Goal: Information Seeking & Learning: Learn about a topic

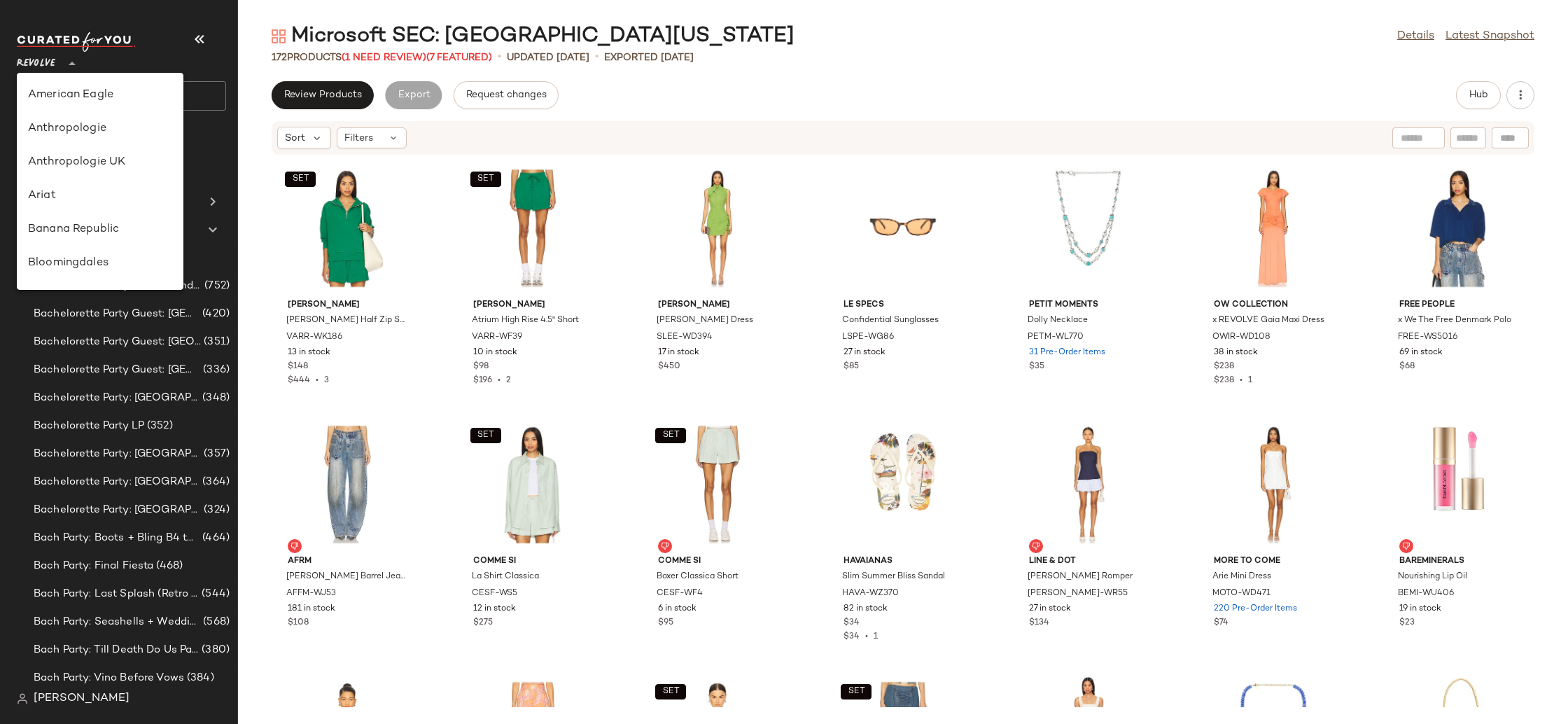
click at [49, 56] on span "Revolve" at bounding box center [36, 60] width 39 height 25
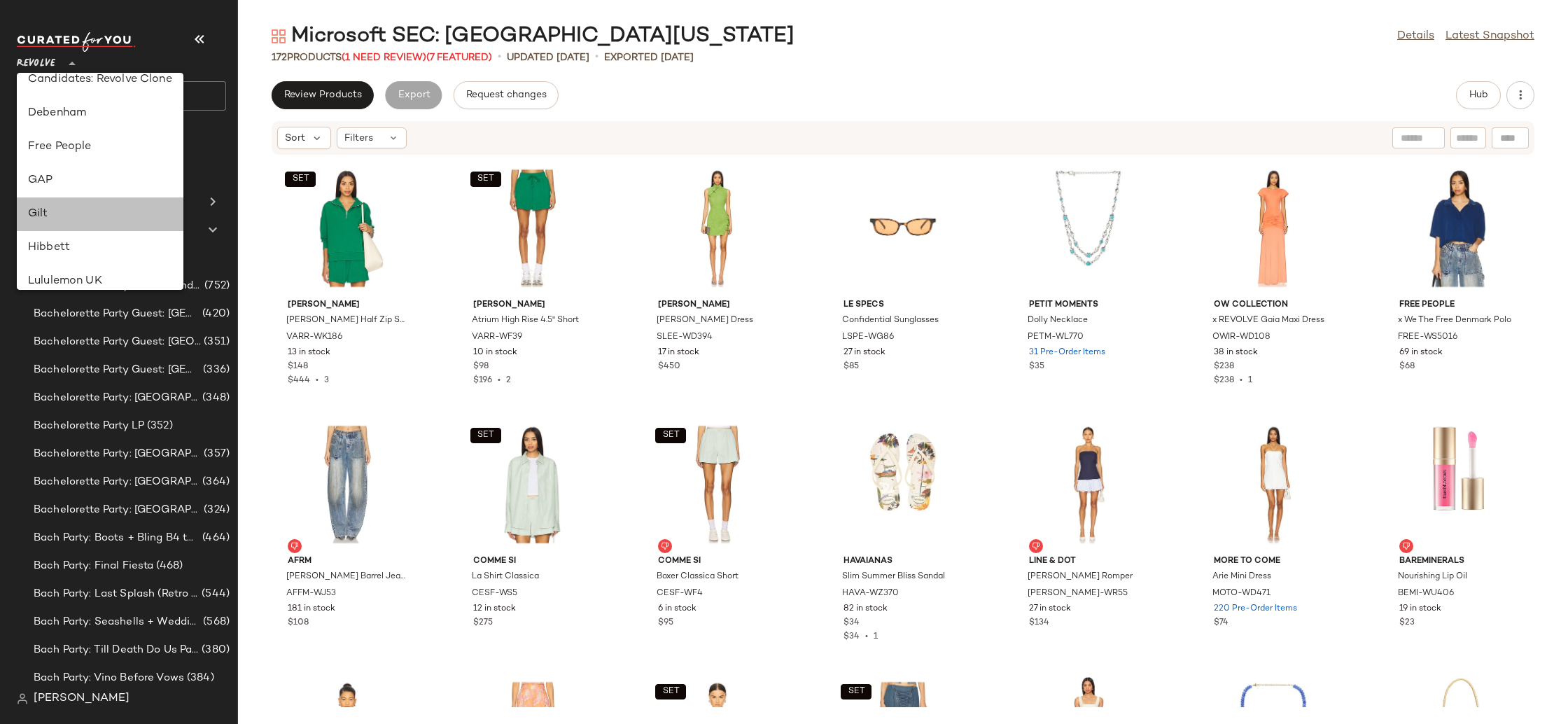
click at [93, 211] on div "Gilt" at bounding box center [99, 214] width 144 height 17
type input "**"
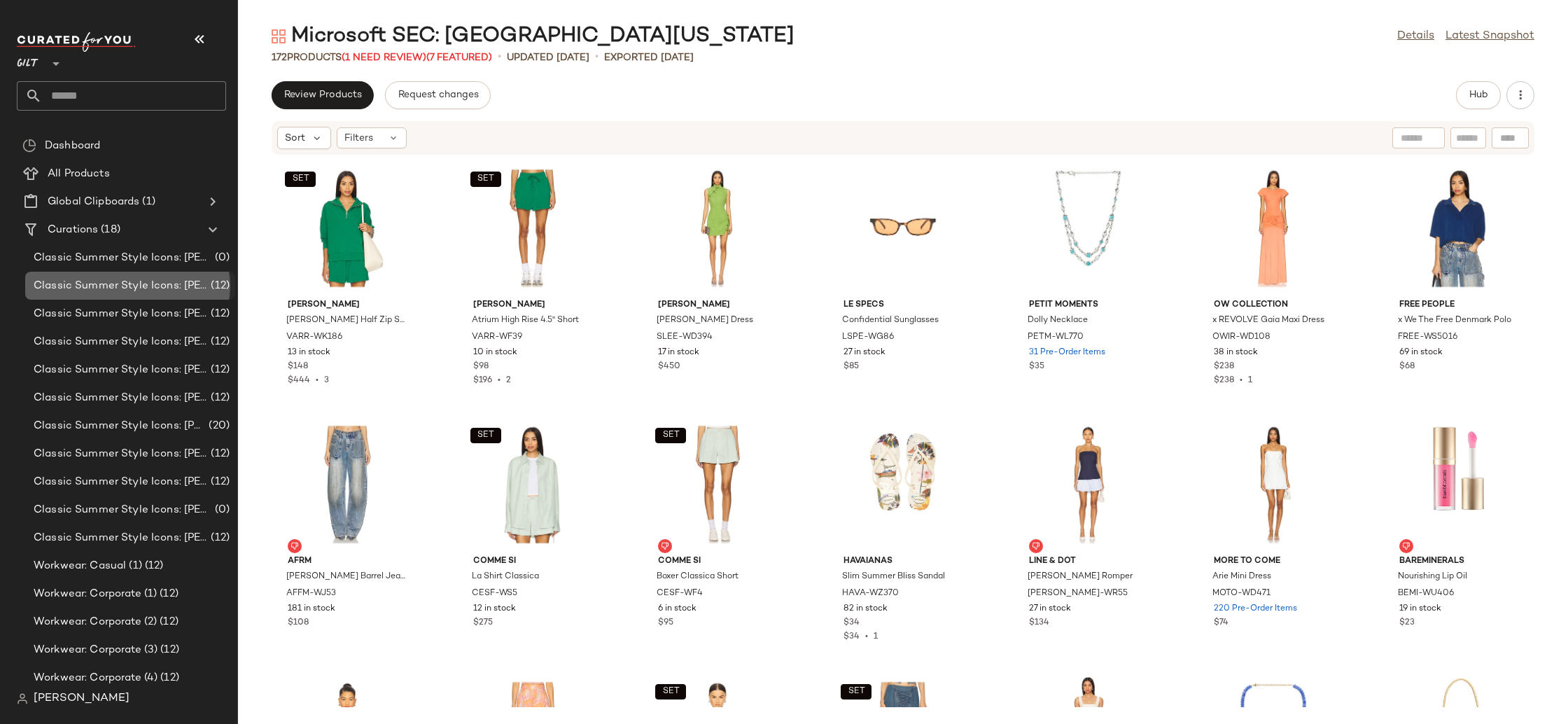
click at [104, 278] on div "Classic Summer Style Icons: [PERSON_NAME] (12)" at bounding box center [130, 286] width 210 height 28
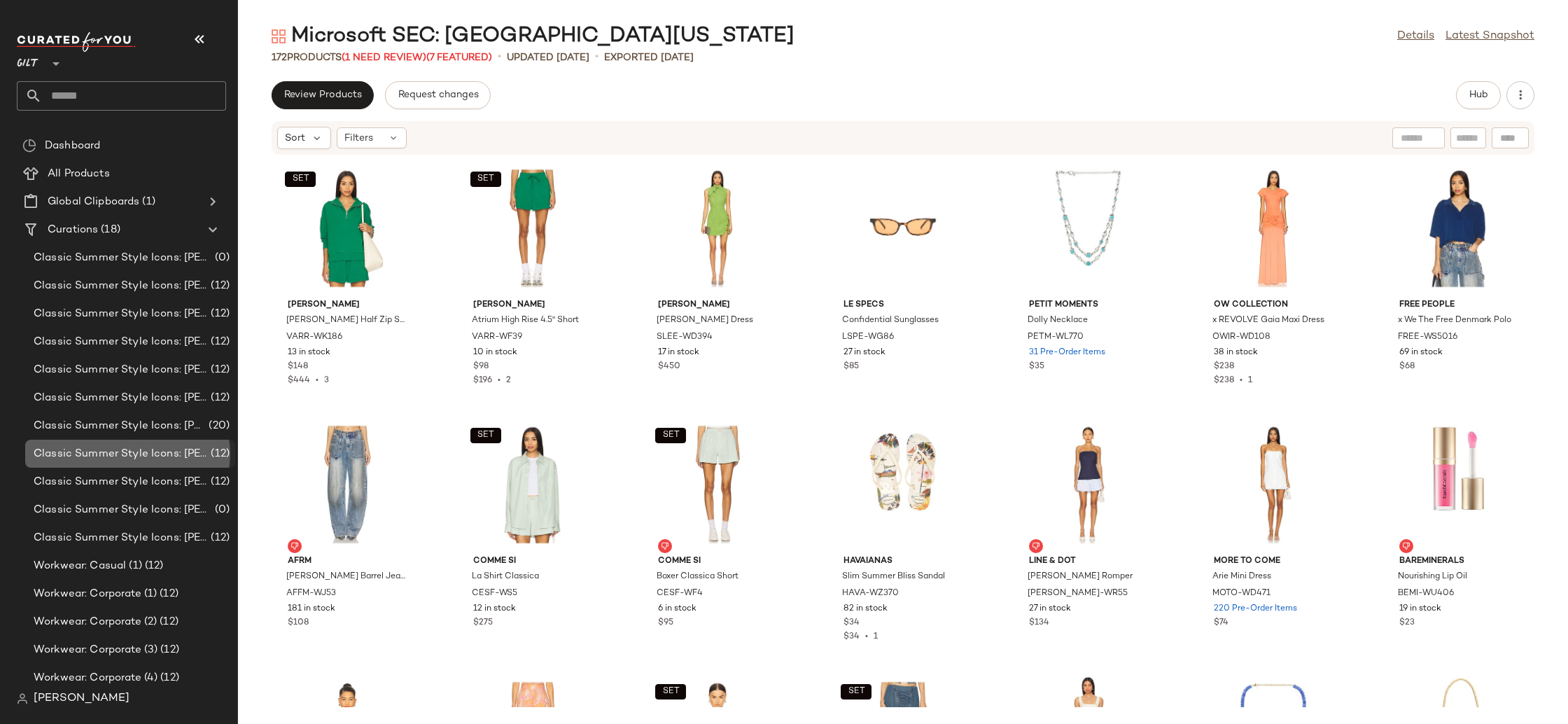
click at [171, 461] on div "Classic Summer Style Icons: [PERSON_NAME] (6) (12)" at bounding box center [130, 453] width 210 height 28
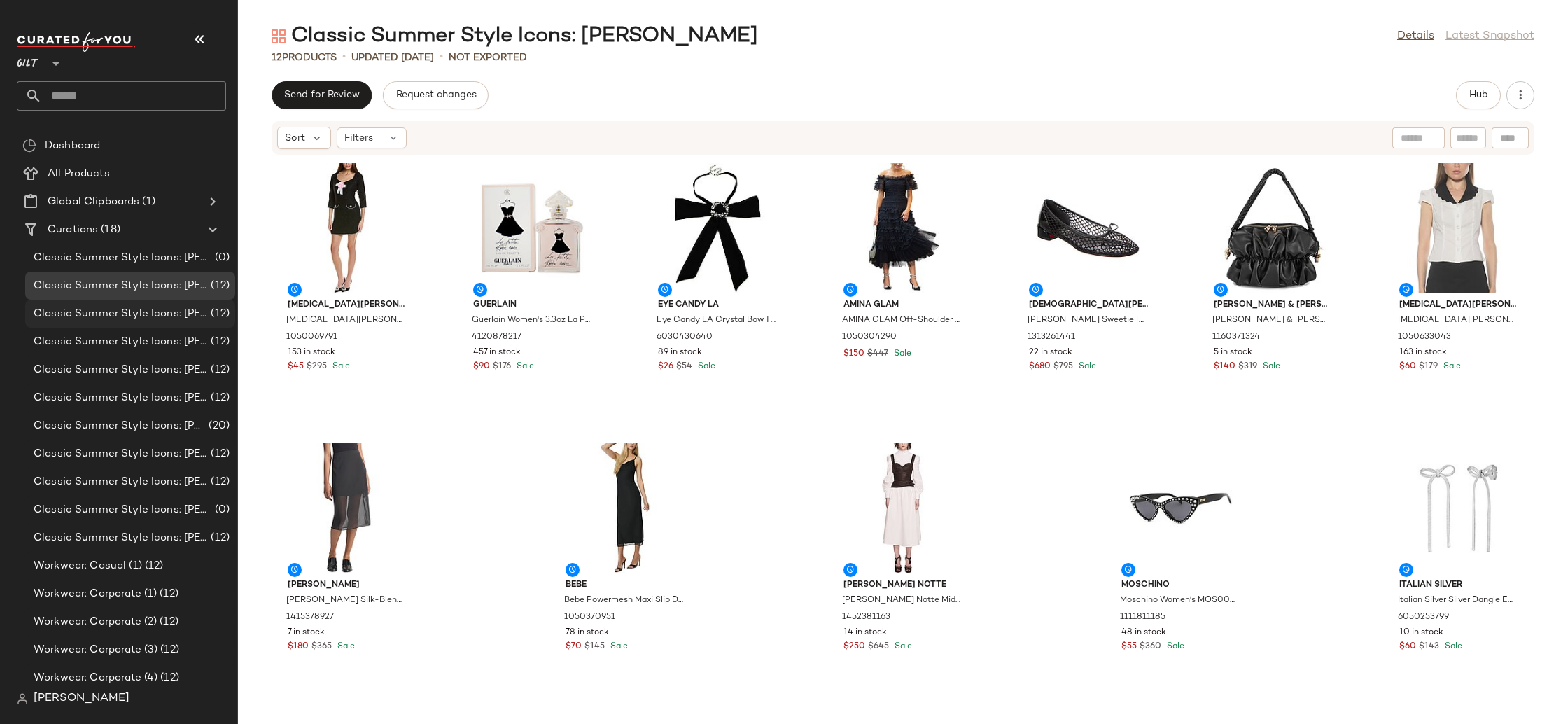
click at [109, 306] on span "Classic Summer Style Icons: [PERSON_NAME] (1)" at bounding box center [121, 314] width 174 height 16
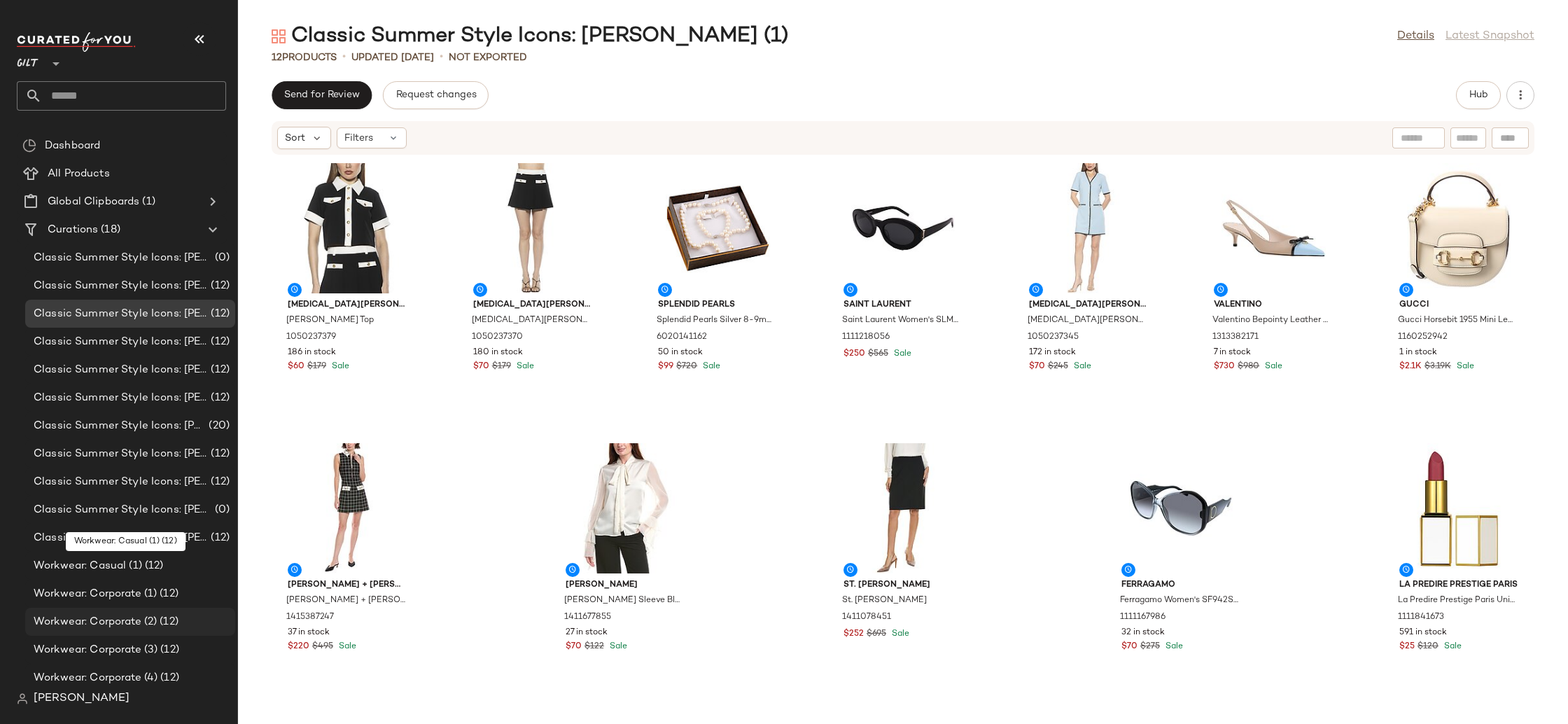
scroll to position [63, 0]
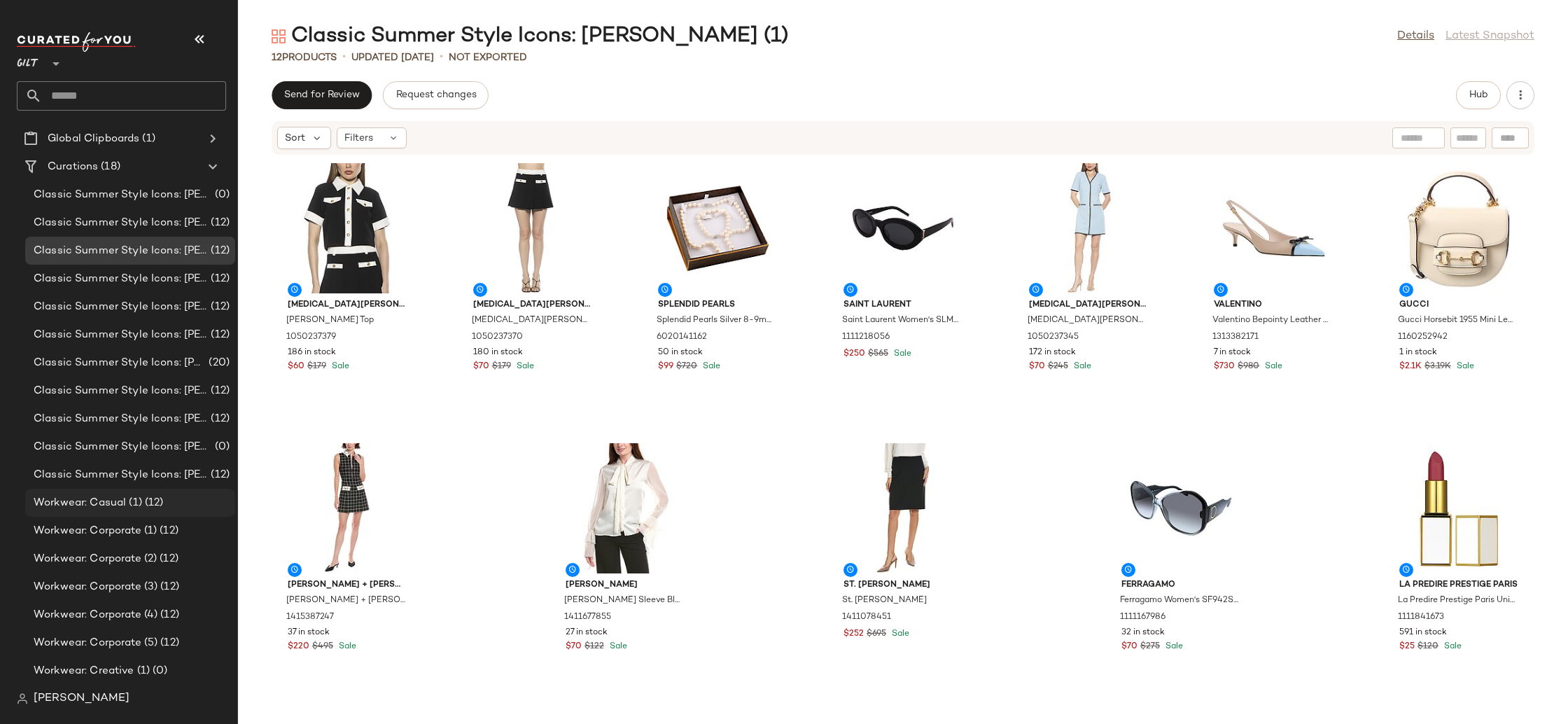
click at [111, 503] on span "Workwear: Casual (1)" at bounding box center [87, 503] width 108 height 16
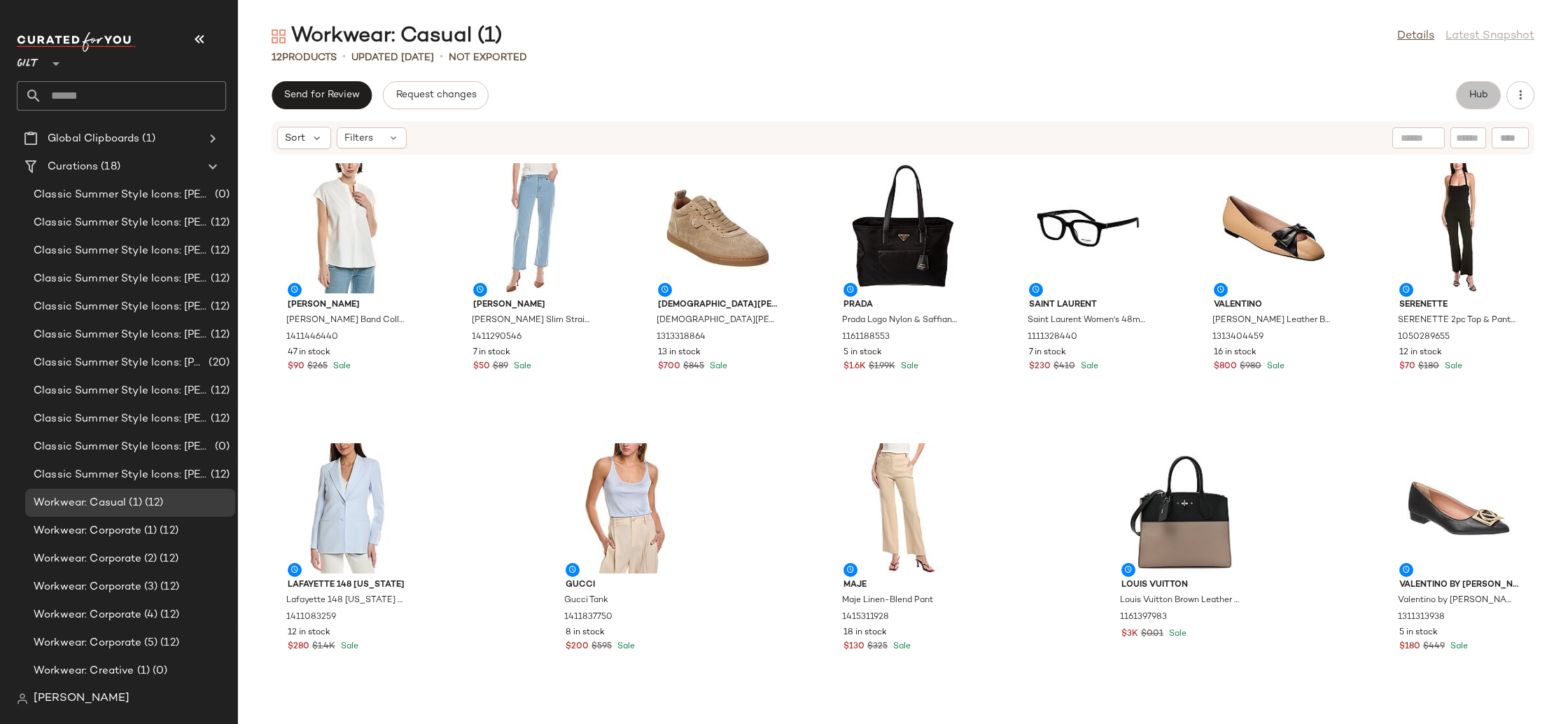
click at [1480, 97] on span "Hub" at bounding box center [1478, 94] width 20 height 11
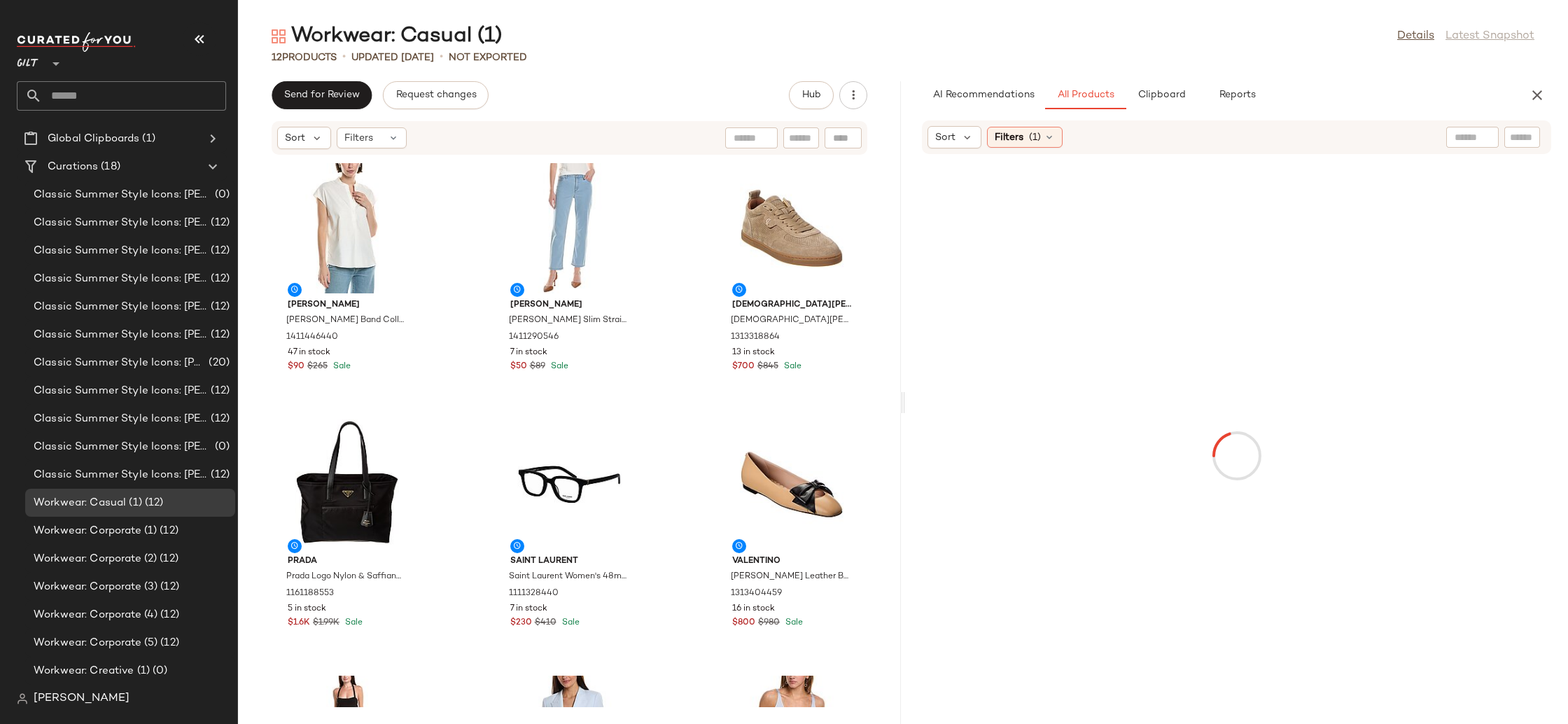
click at [1482, 133] on div at bounding box center [1472, 137] width 53 height 21
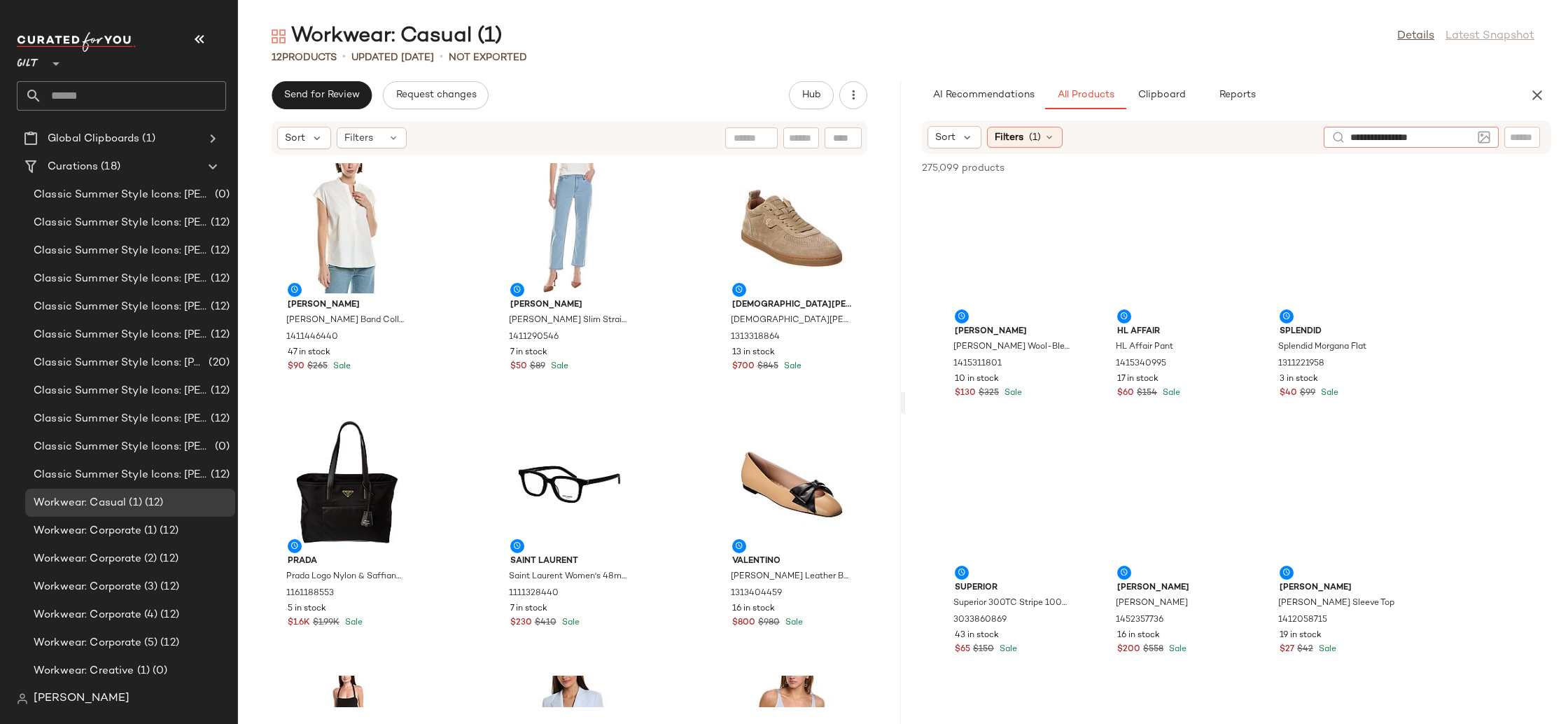
type input "**********"
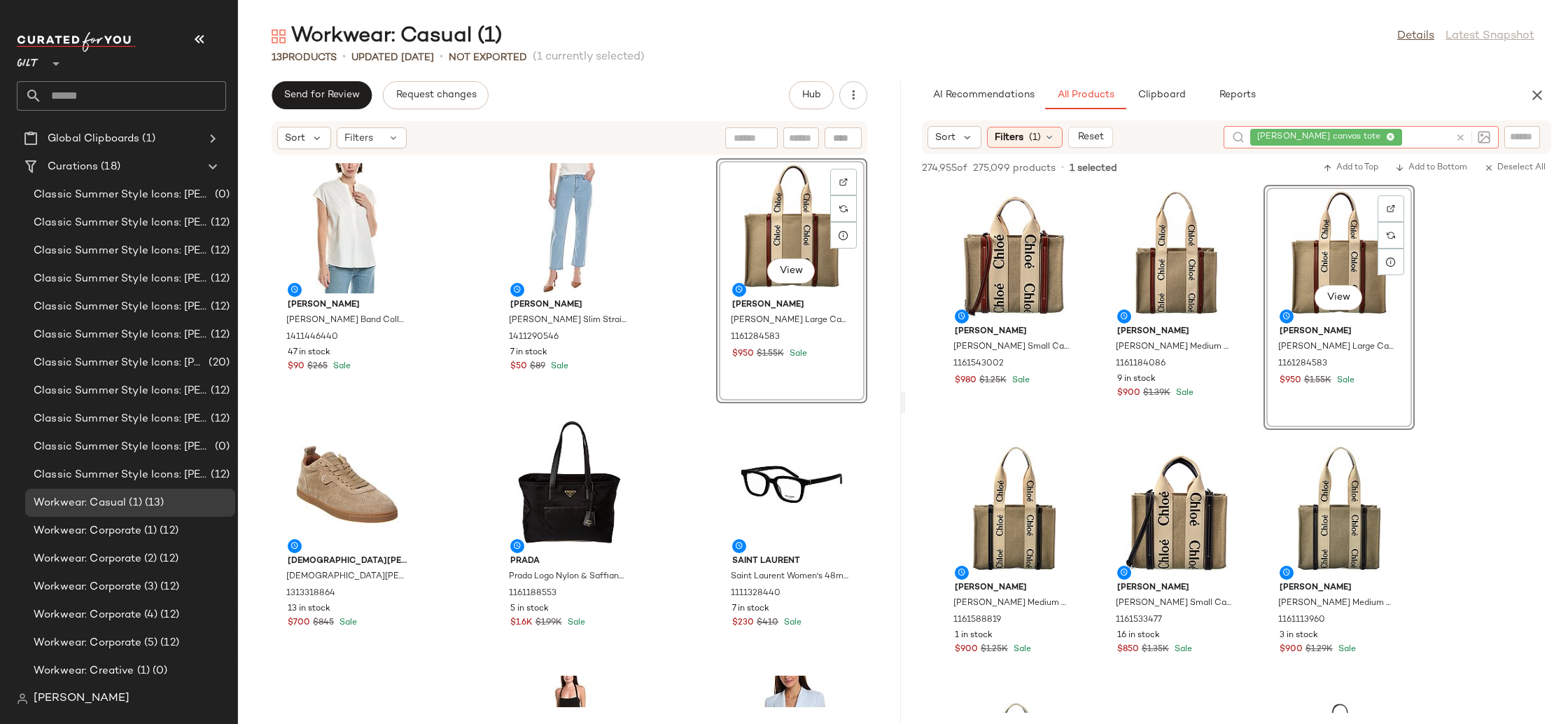
click at [1427, 137] on div "[PERSON_NAME] canvas tote" at bounding box center [1349, 137] width 199 height 23
click at [1387, 133] on icon at bounding box center [1390, 137] width 9 height 9
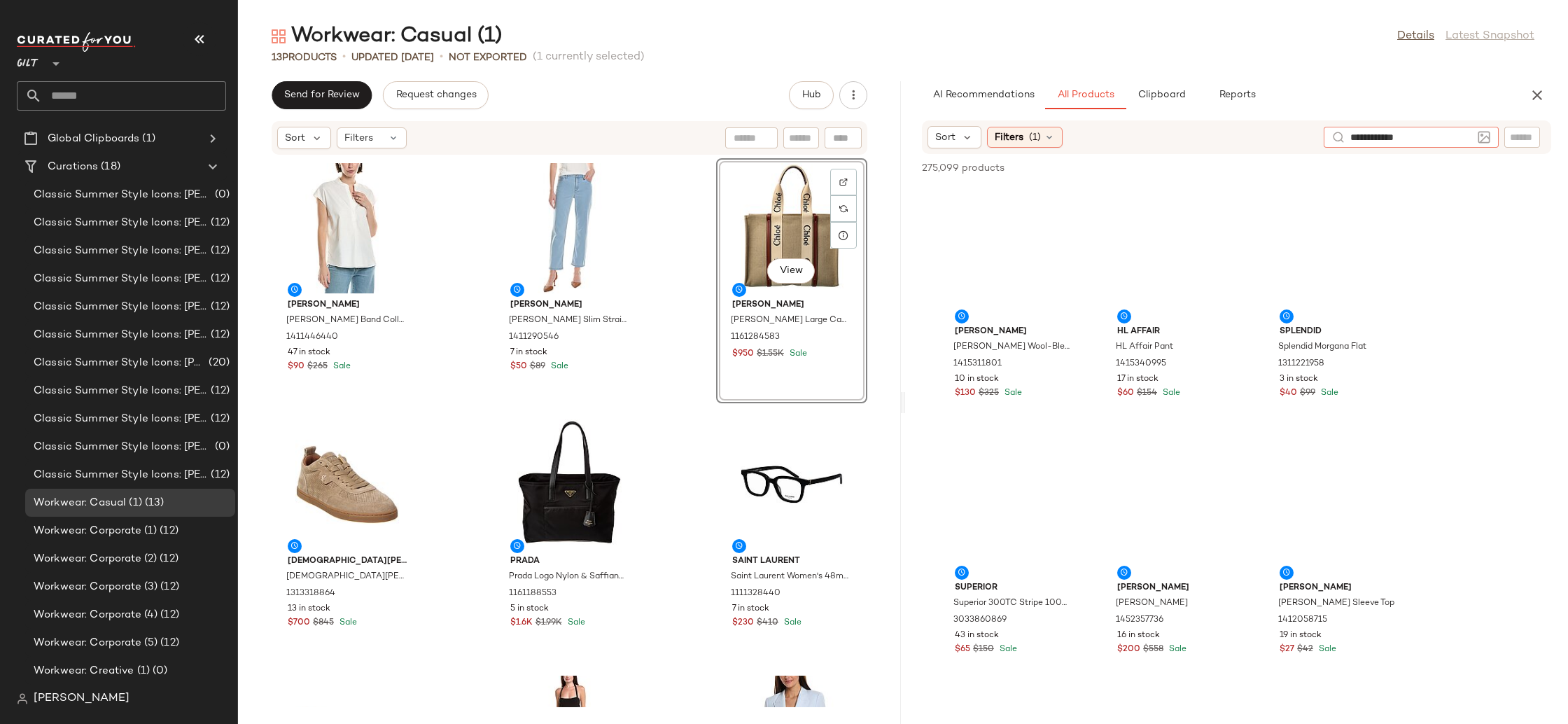
type input "**********"
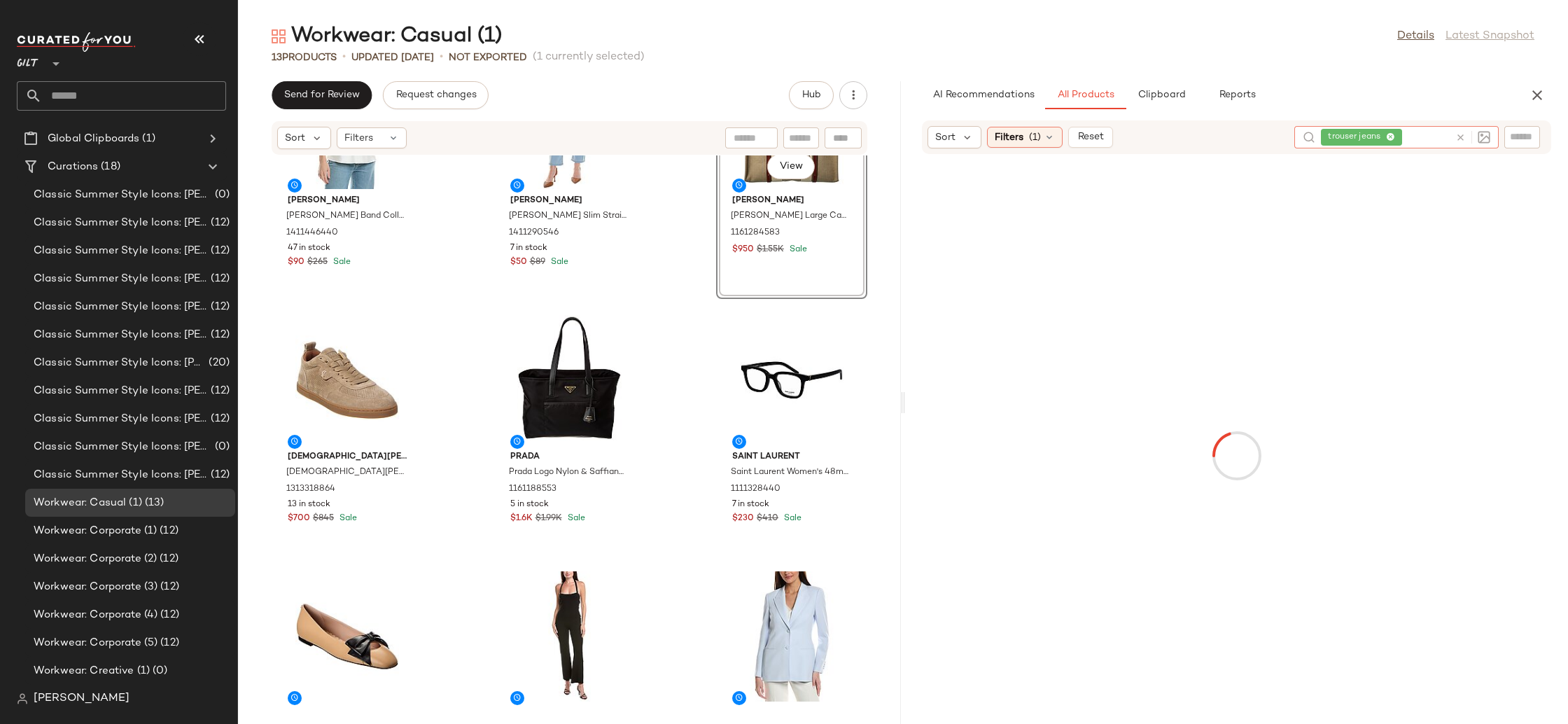
scroll to position [177, 0]
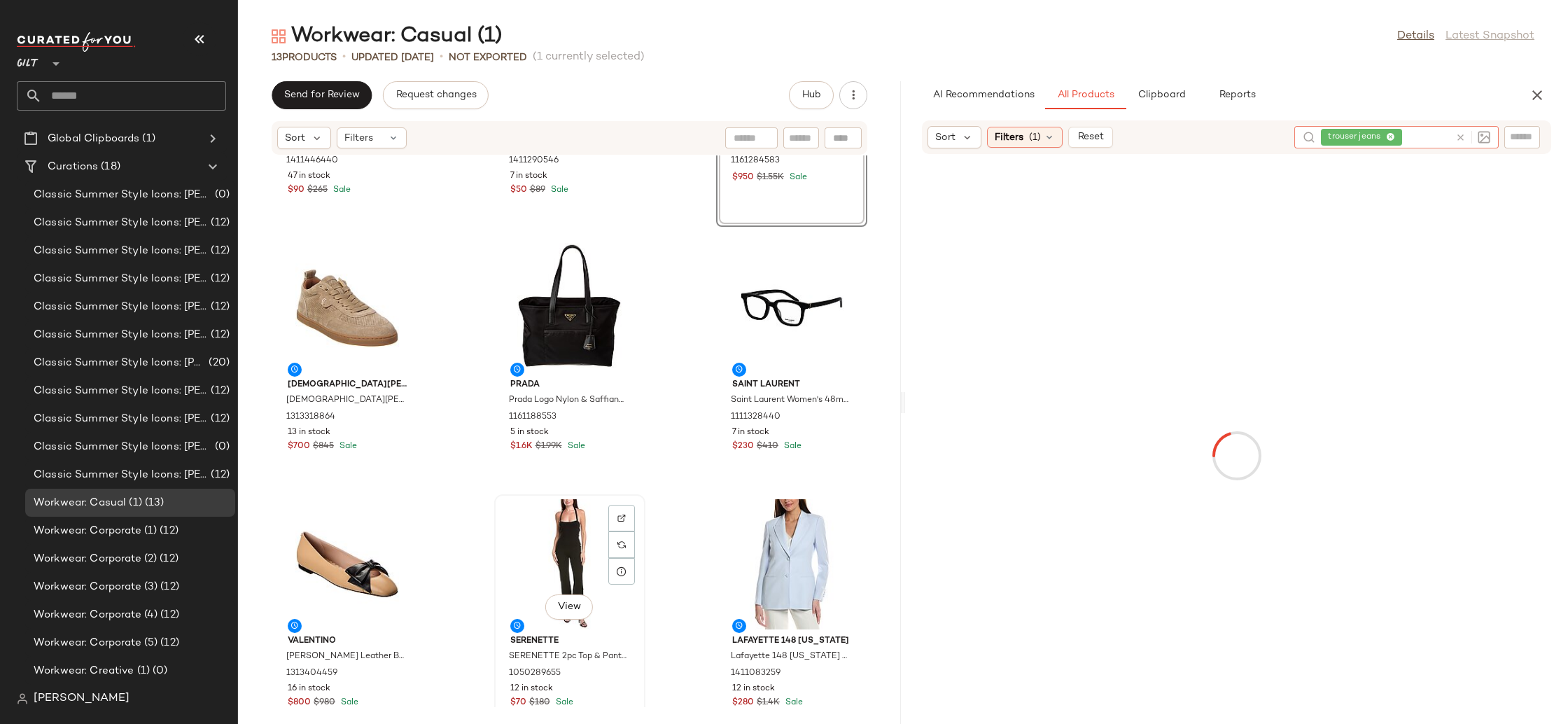
click at [522, 555] on div "View" at bounding box center [569, 563] width 142 height 130
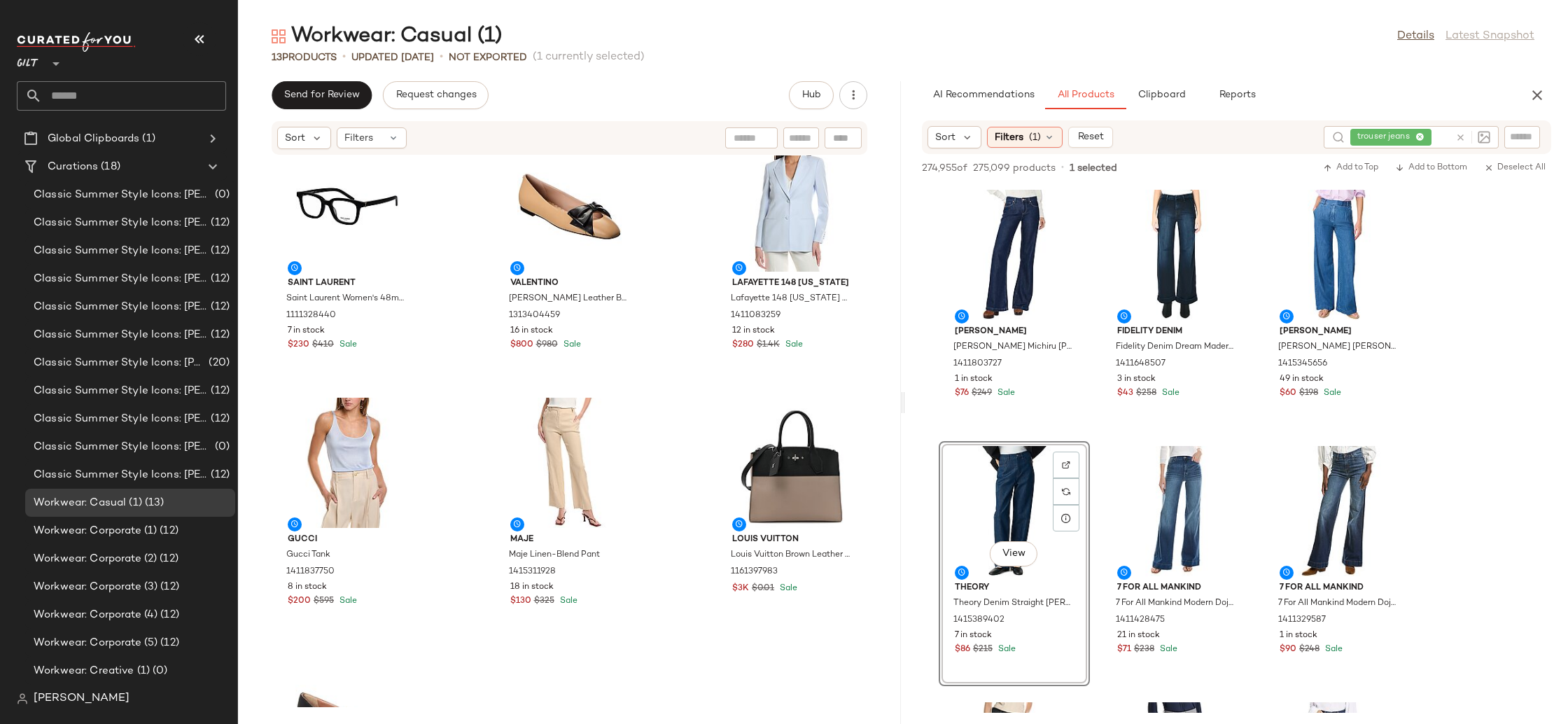
scroll to position [594, 0]
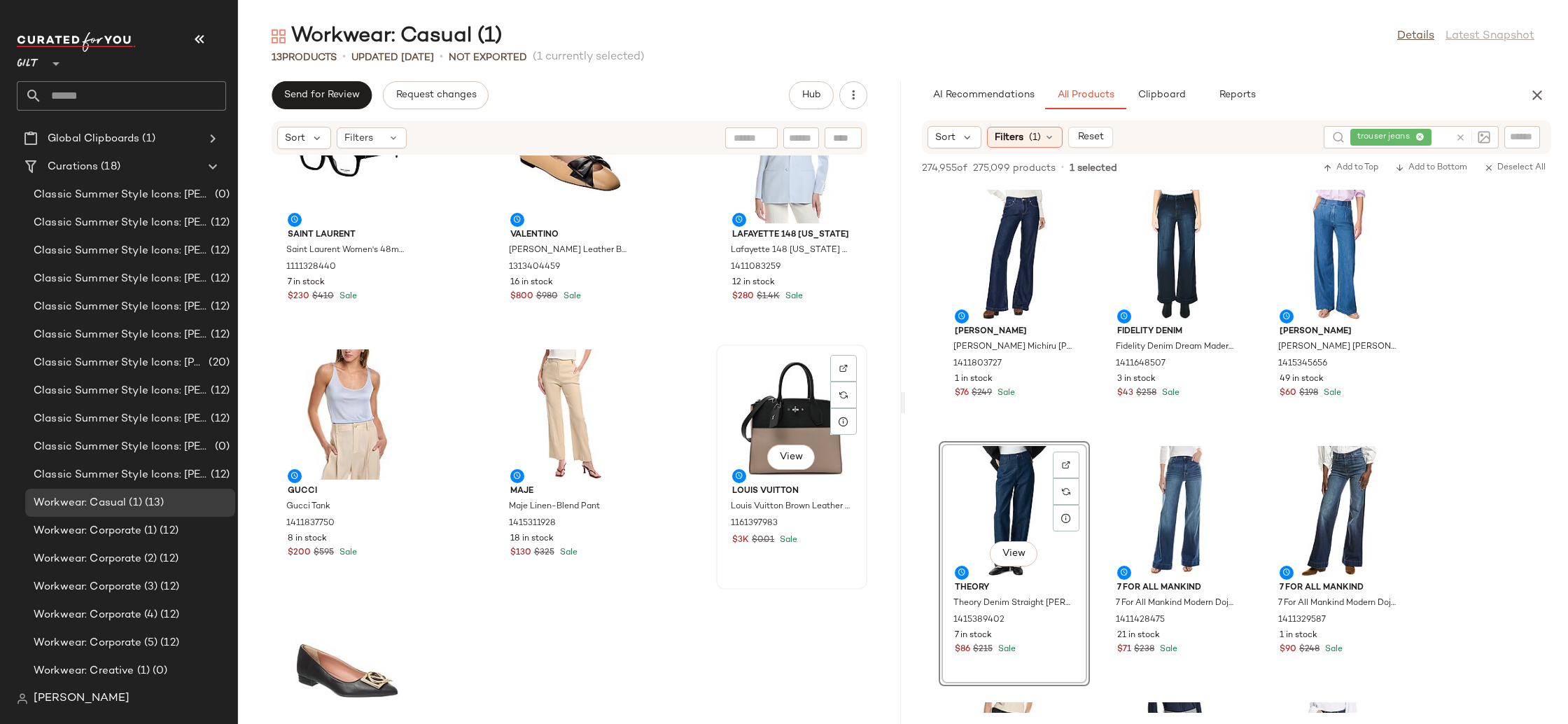
click at [749, 397] on div "View" at bounding box center [791, 414] width 142 height 130
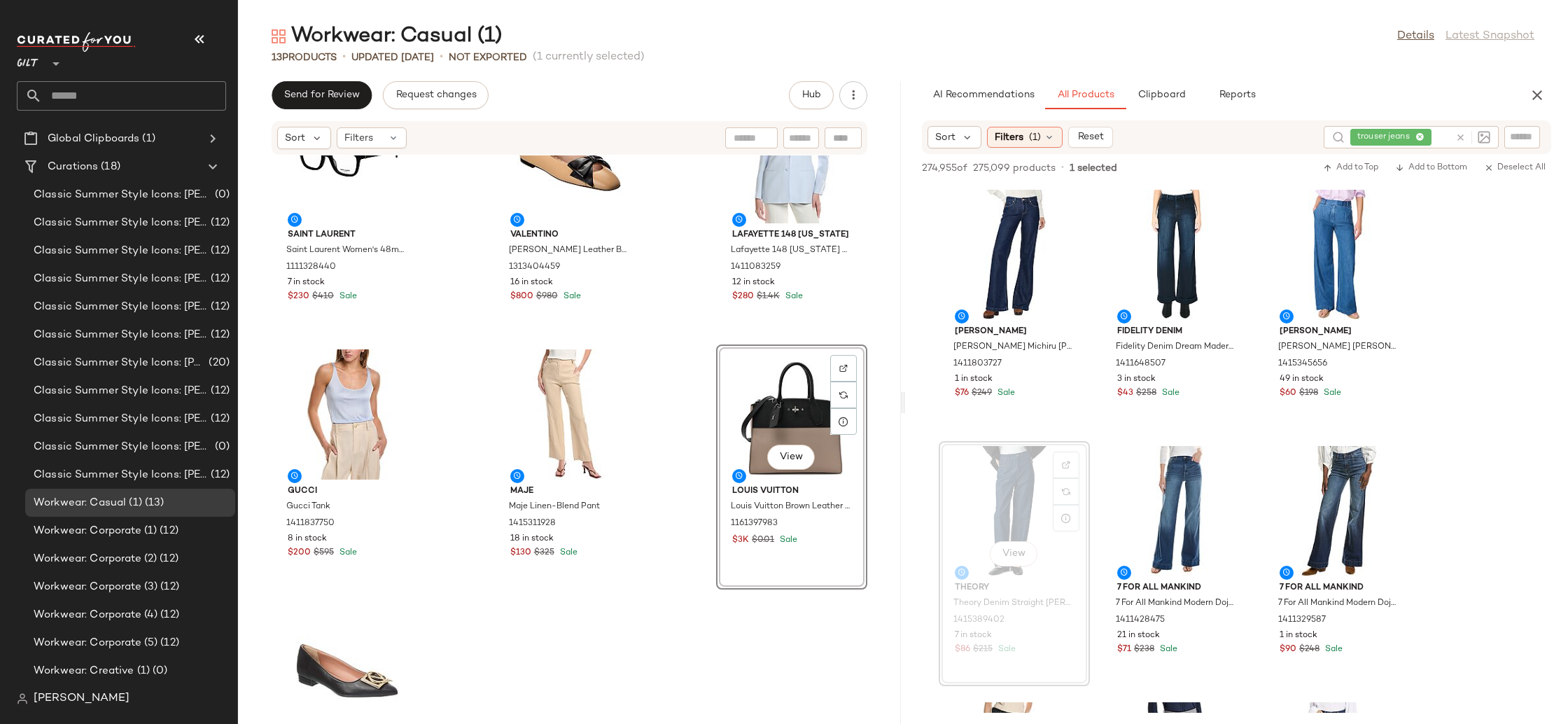
scroll to position [476, 0]
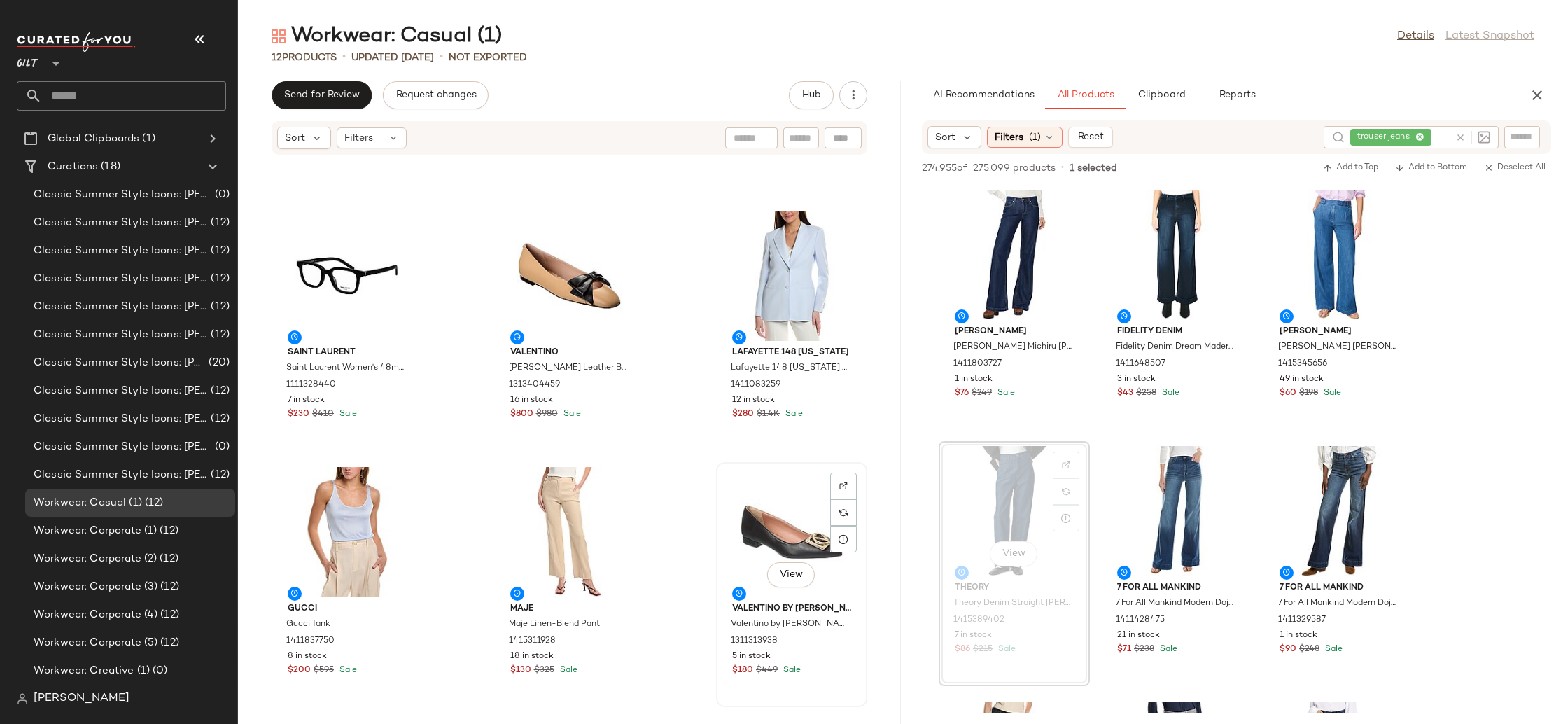
click at [756, 509] on div "View" at bounding box center [791, 532] width 142 height 130
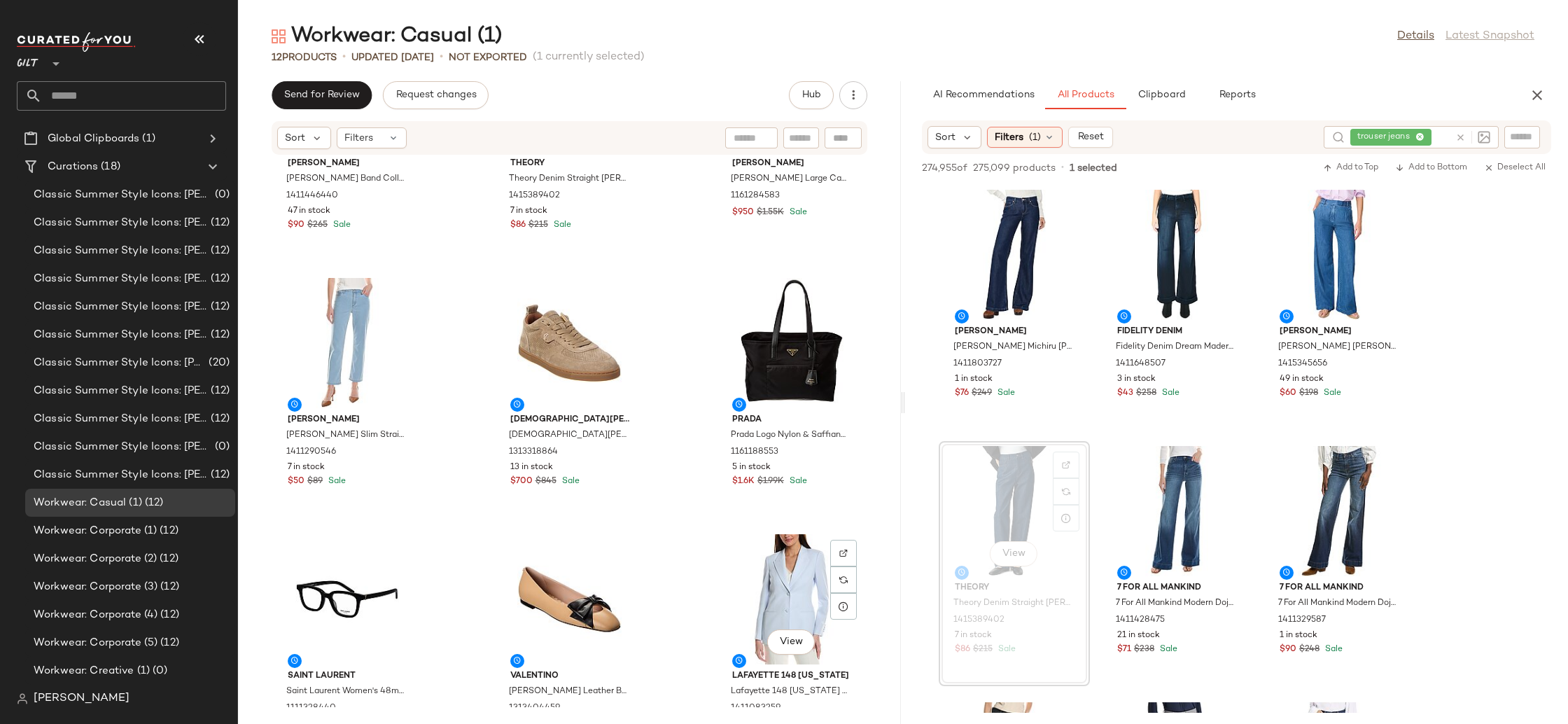
scroll to position [123, 0]
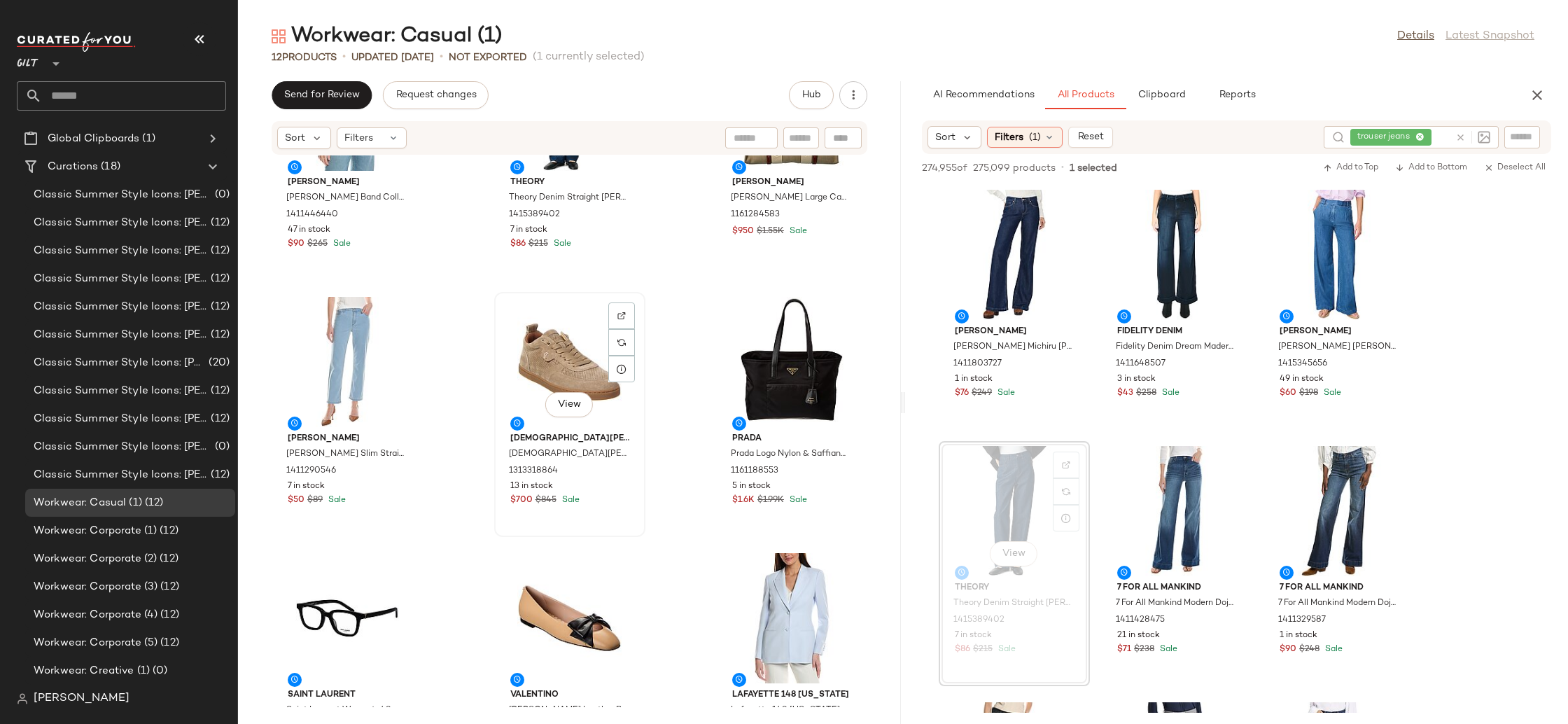
click at [546, 351] on div "View" at bounding box center [569, 361] width 142 height 130
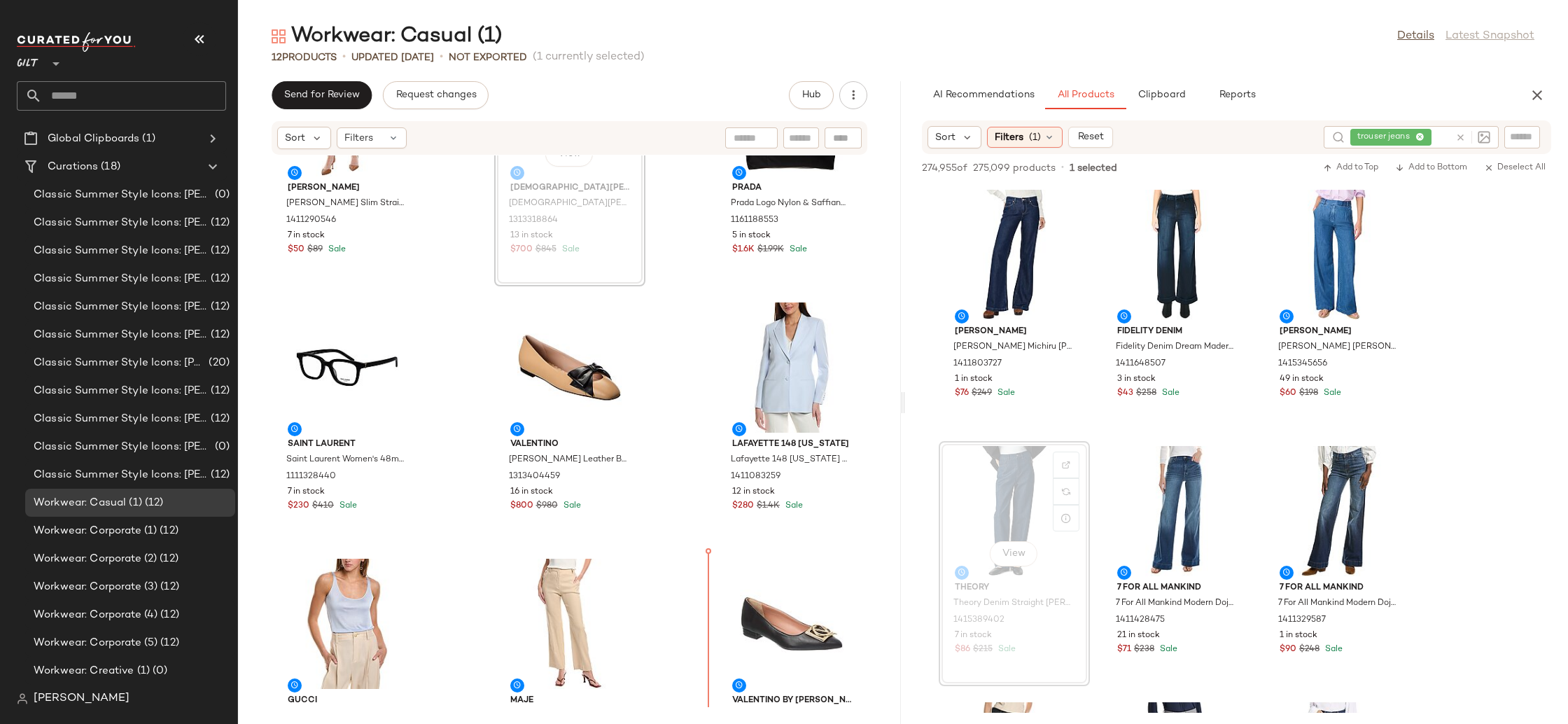
scroll to position [476, 0]
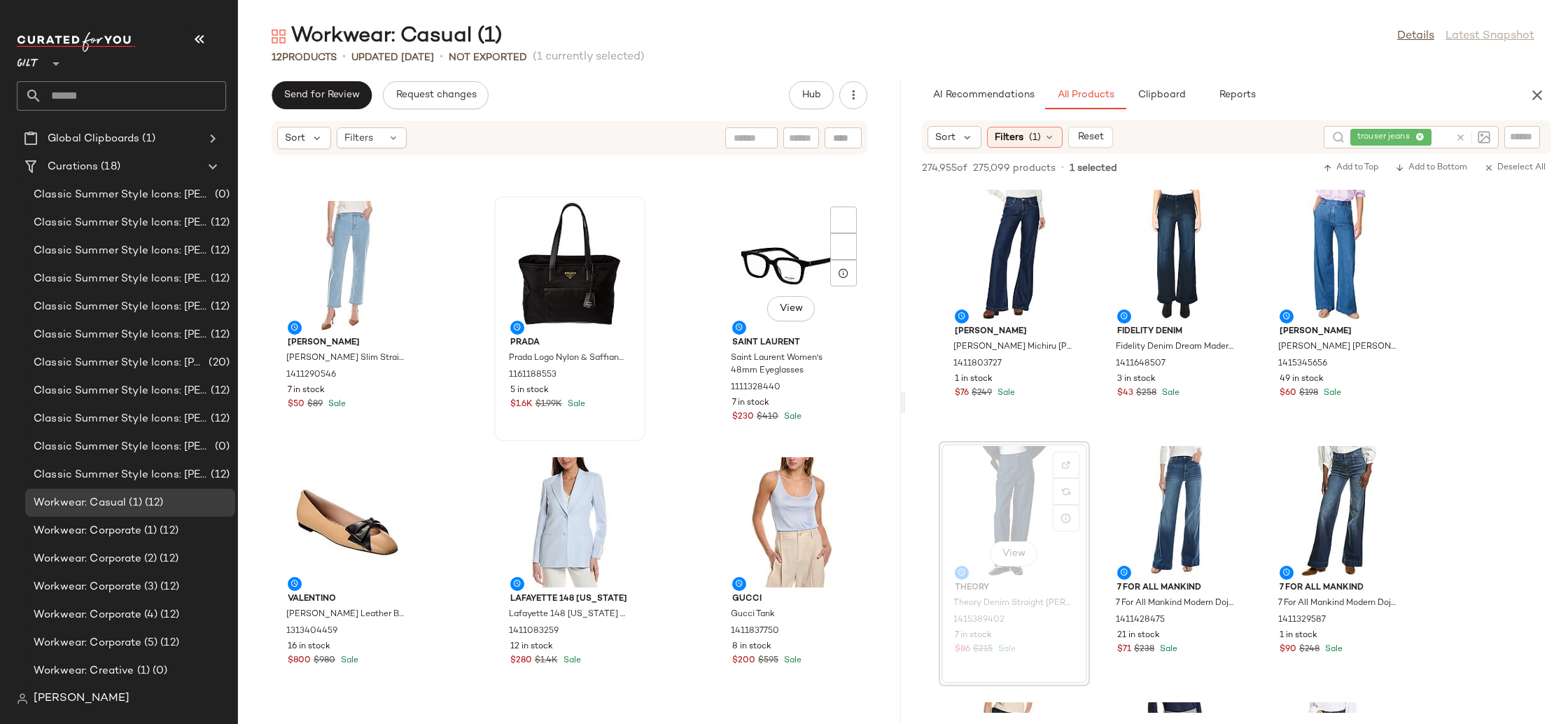
scroll to position [148, 0]
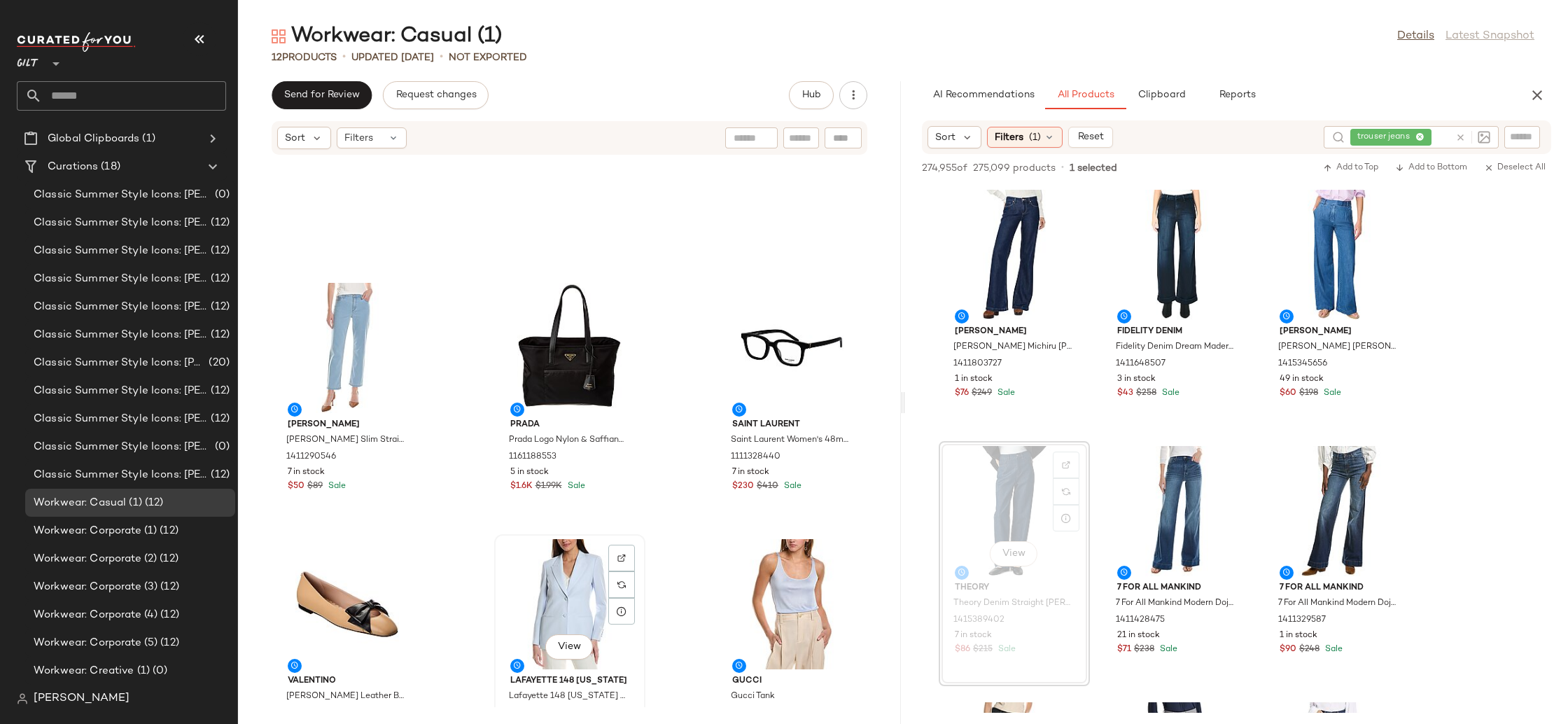
click at [576, 579] on div "View" at bounding box center [569, 604] width 142 height 130
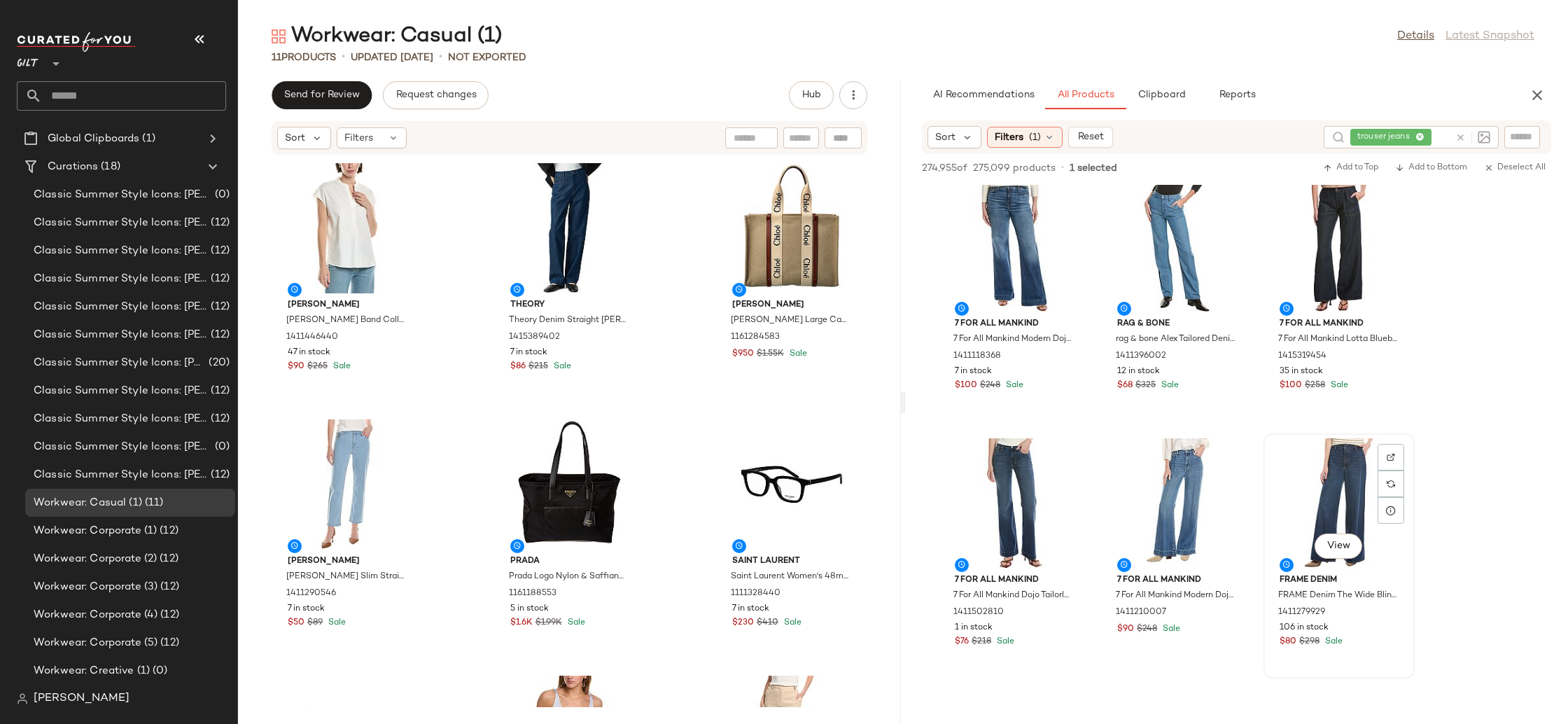
scroll to position [1166, 0]
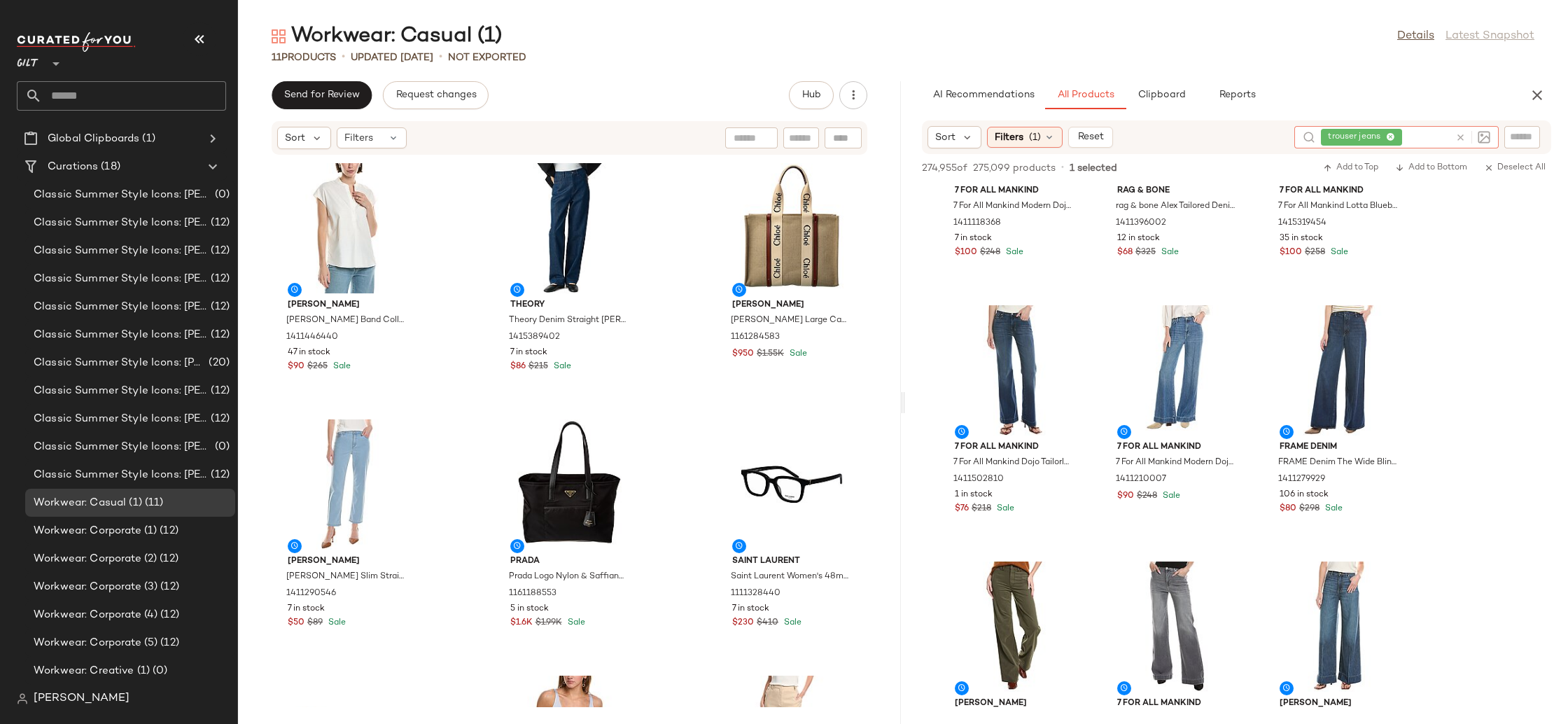
click at [1421, 137] on div "trouser jeans" at bounding box center [1385, 137] width 129 height 23
click at [1390, 136] on icon at bounding box center [1390, 137] width 9 height 9
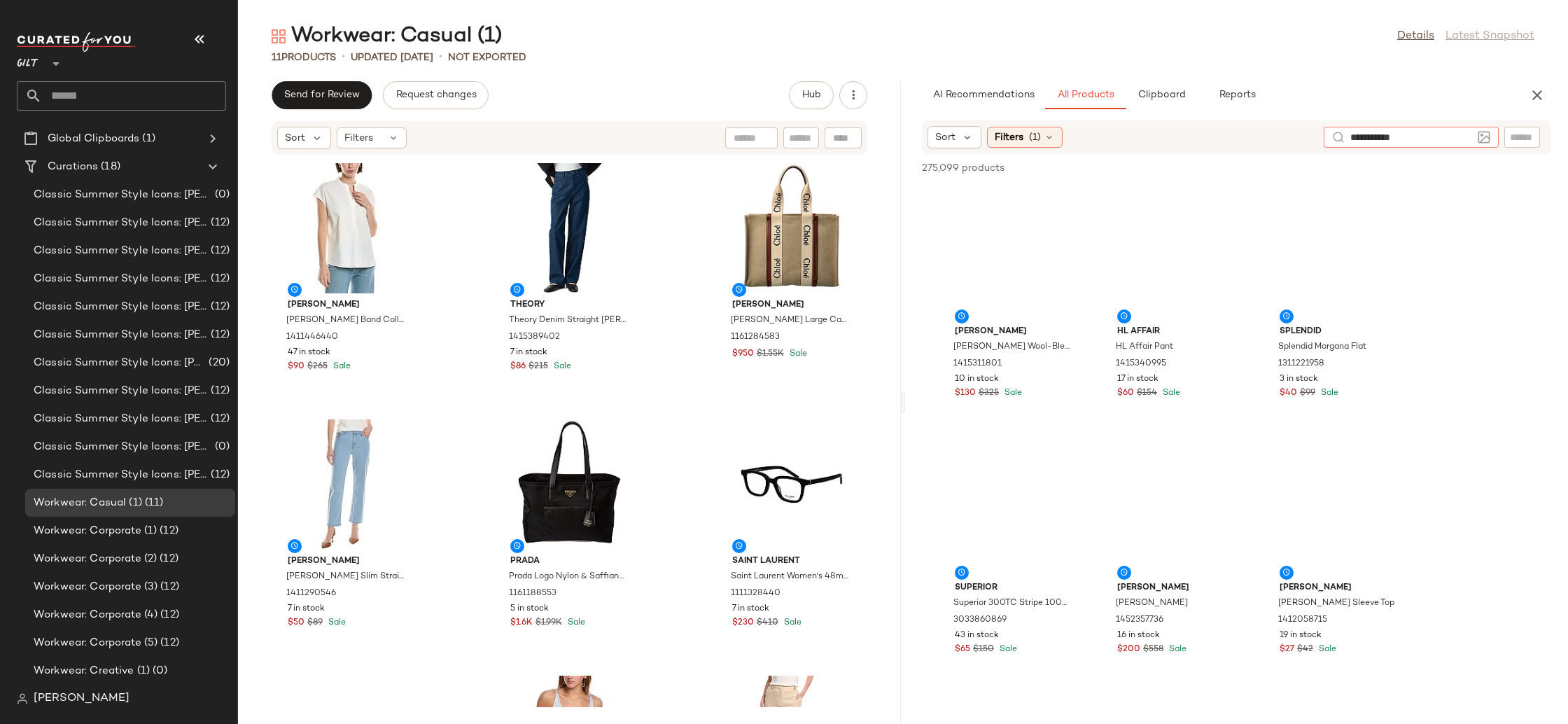
type input "**********"
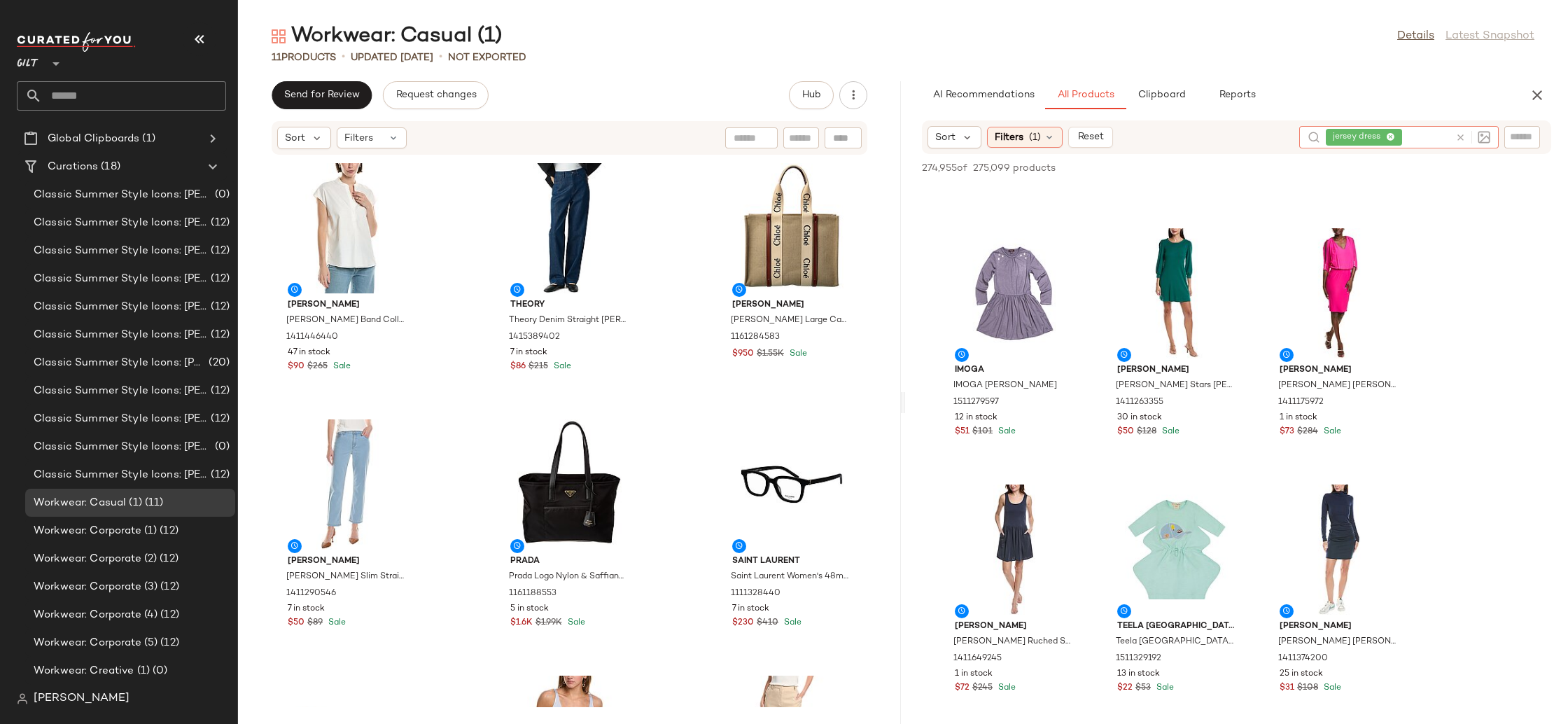
click at [1391, 137] on icon at bounding box center [1390, 137] width 9 height 9
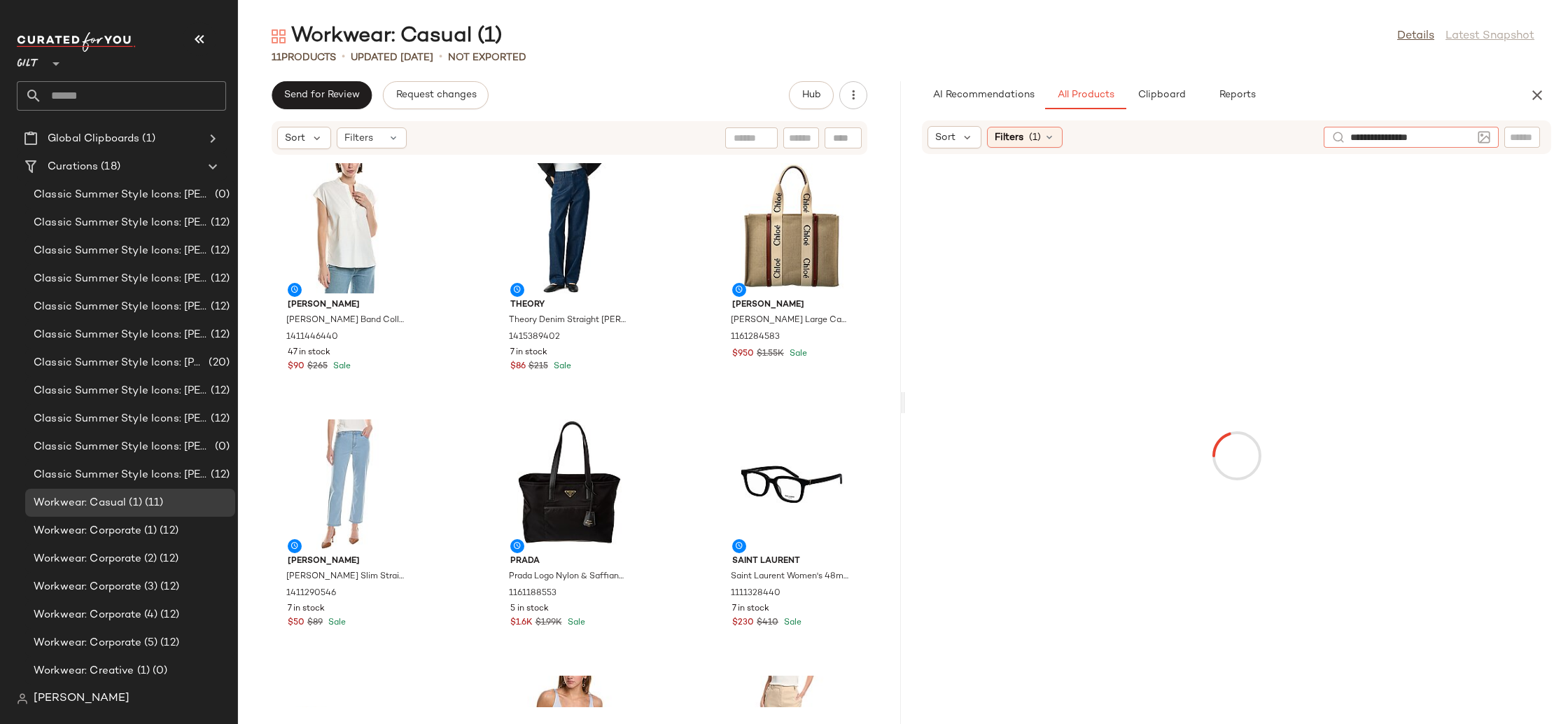
type input "**********"
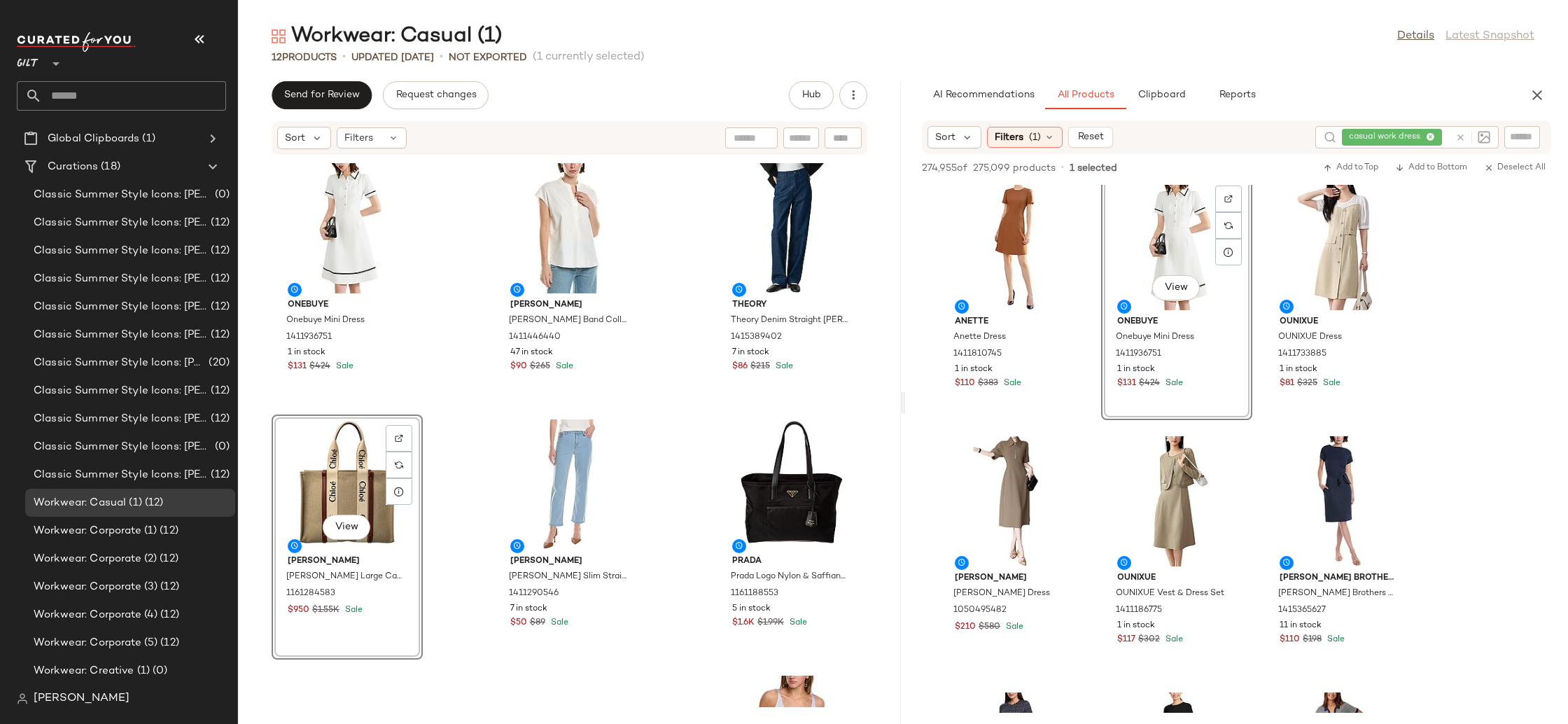
scroll to position [14, 0]
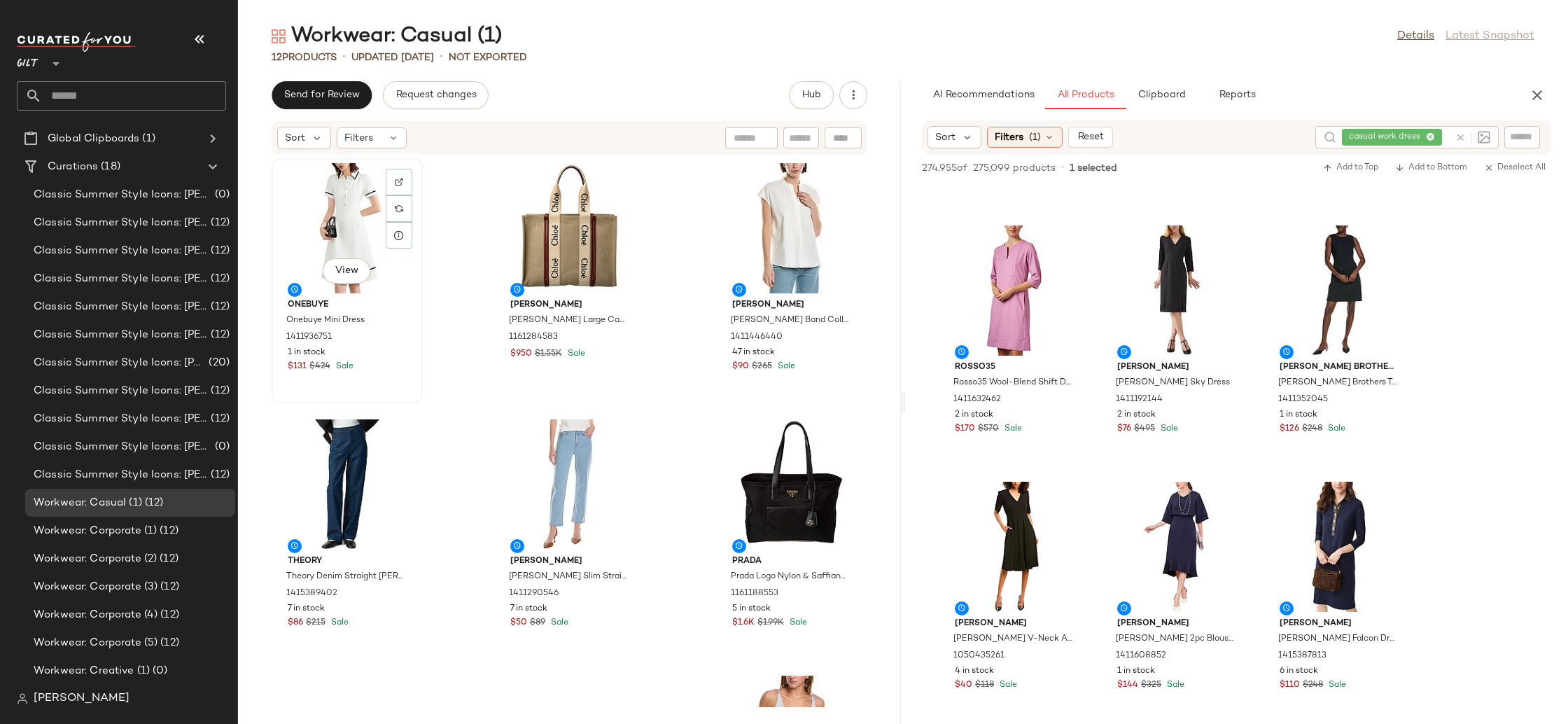
click at [312, 303] on span "Onebuye" at bounding box center [347, 304] width 119 height 13
click at [1429, 136] on div "casual work dress" at bounding box center [1395, 137] width 108 height 23
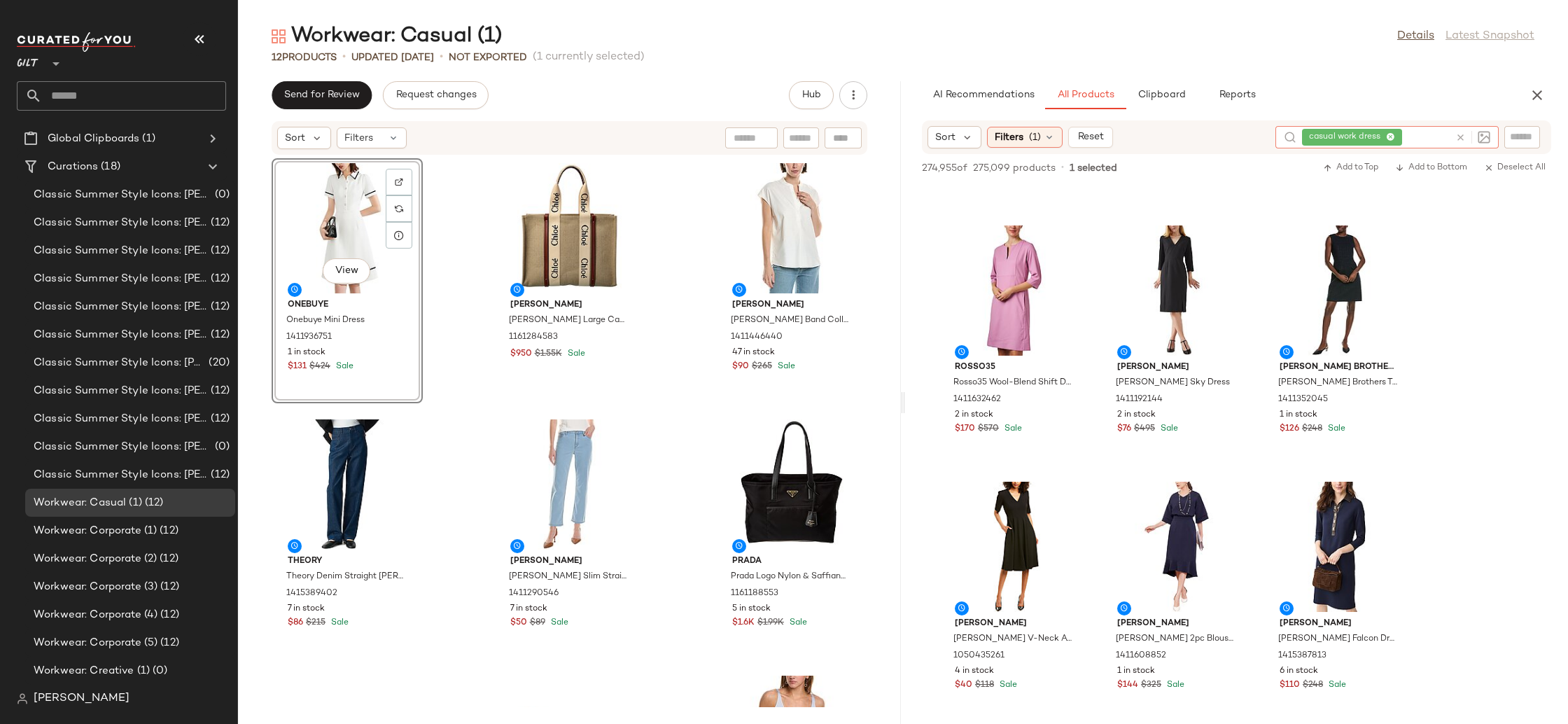
click at [1391, 135] on icon at bounding box center [1390, 137] width 9 height 9
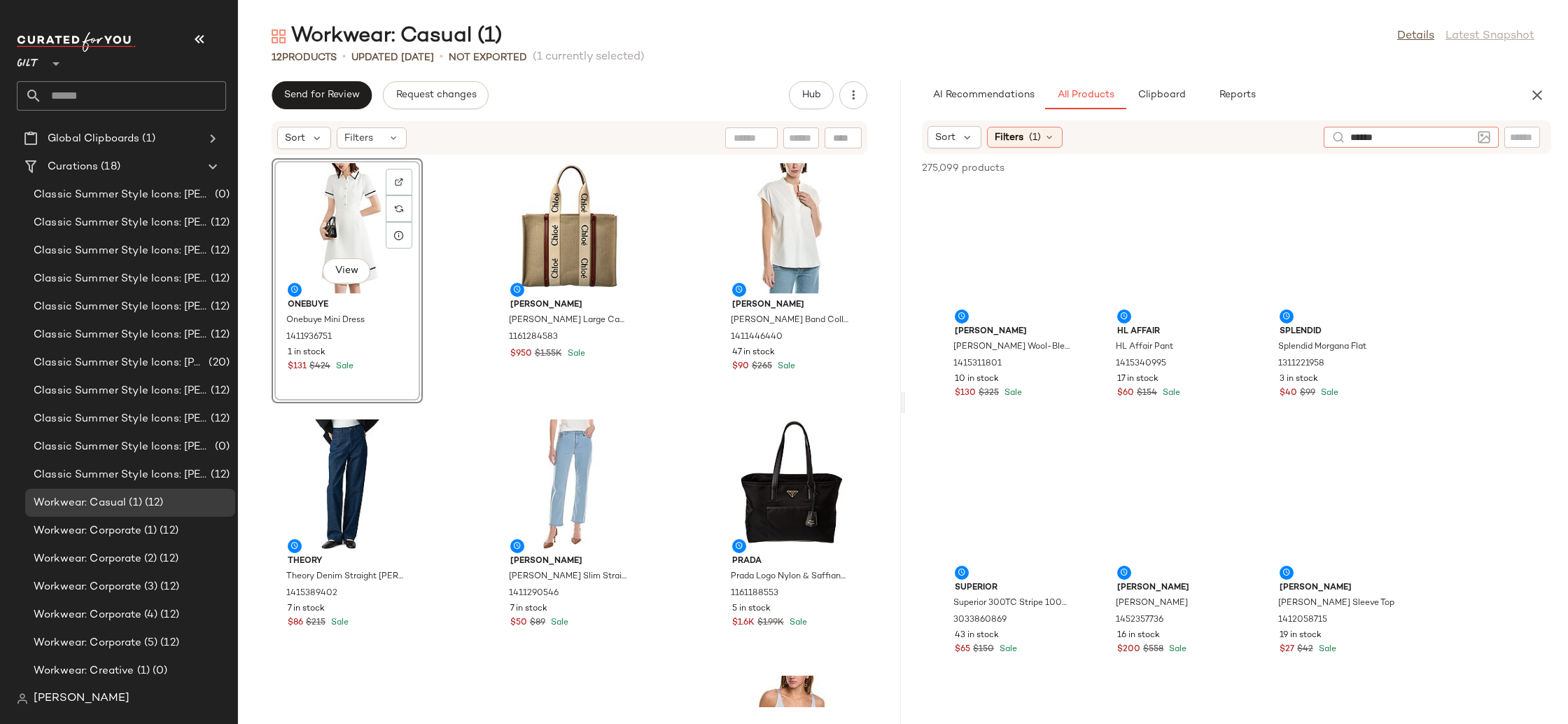
type input "*******"
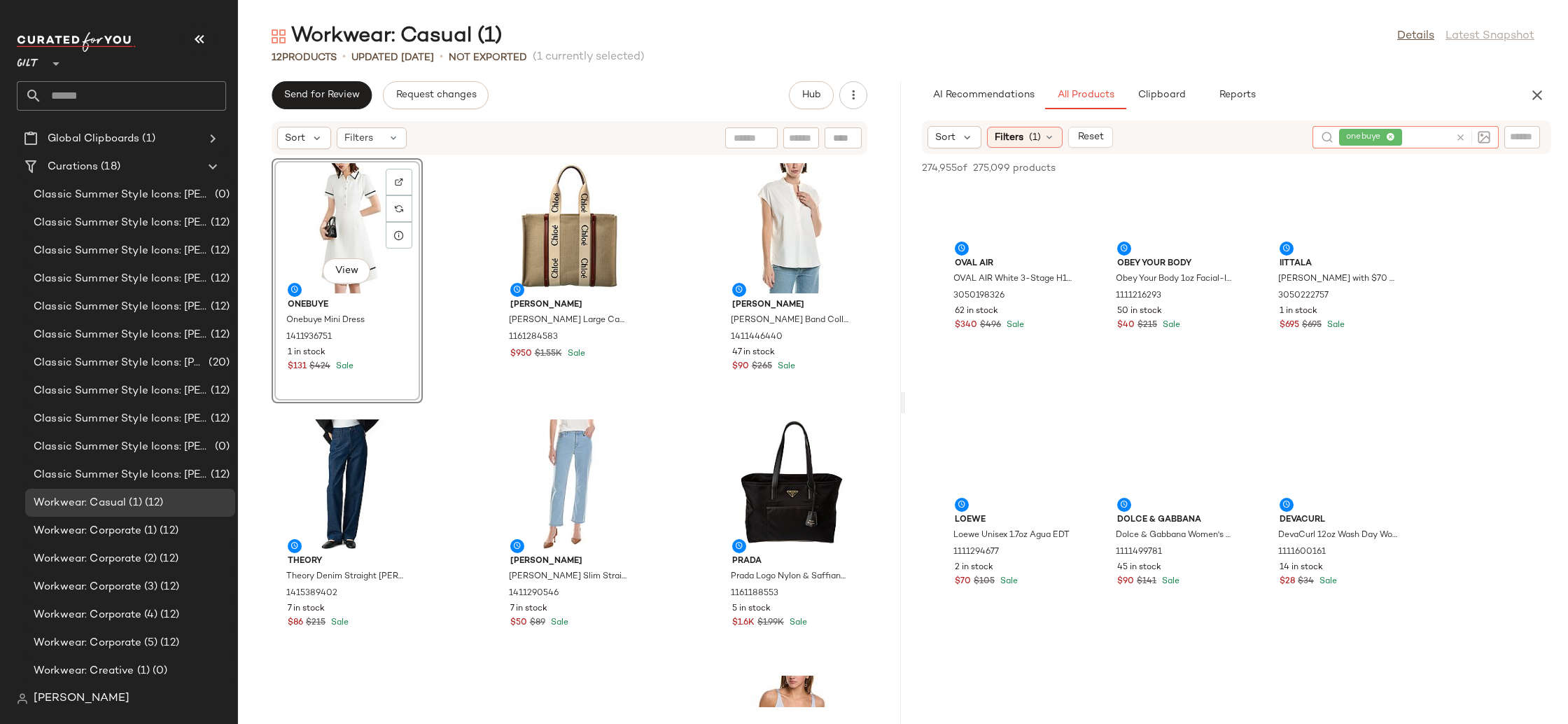
scroll to position [2955, 0]
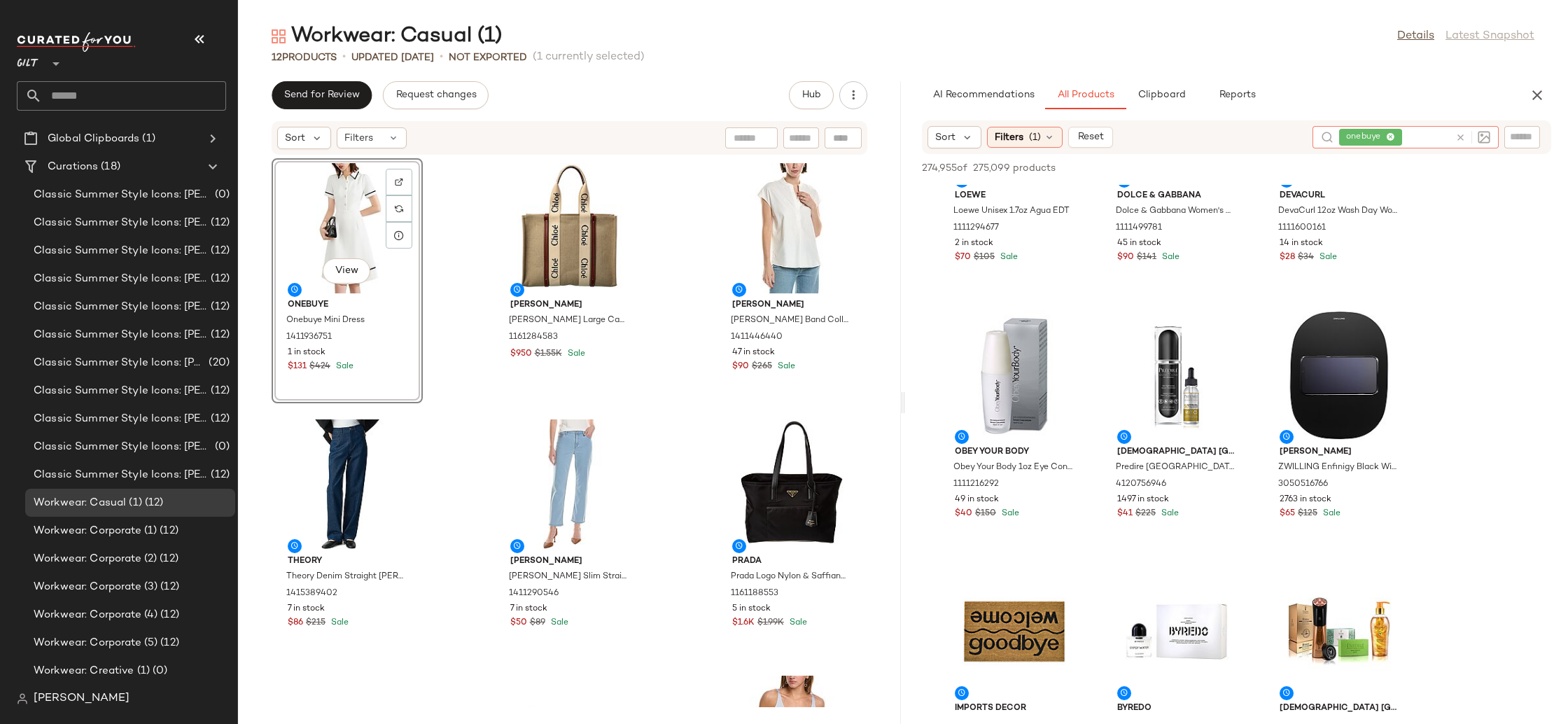
click at [1394, 135] on icon at bounding box center [1390, 137] width 9 height 9
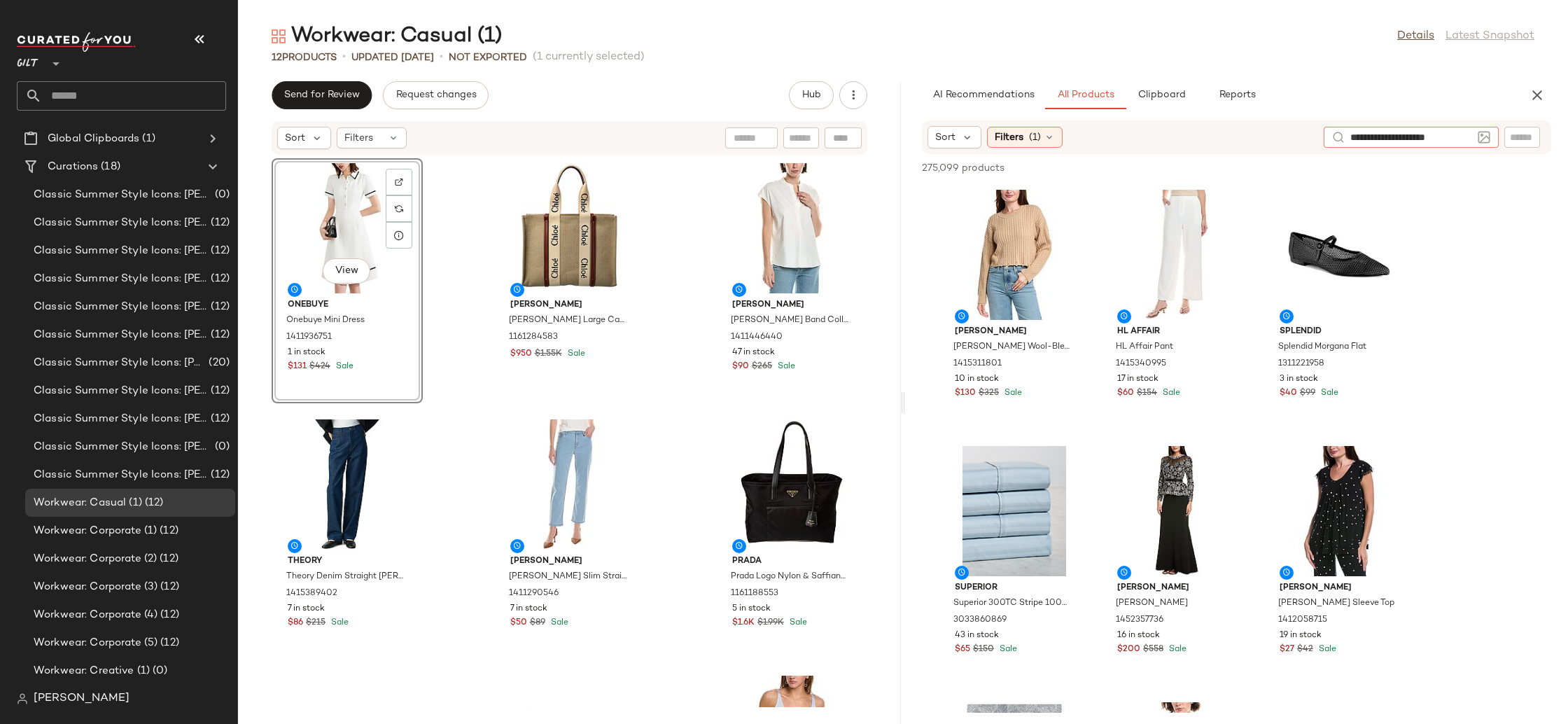
type input "**********"
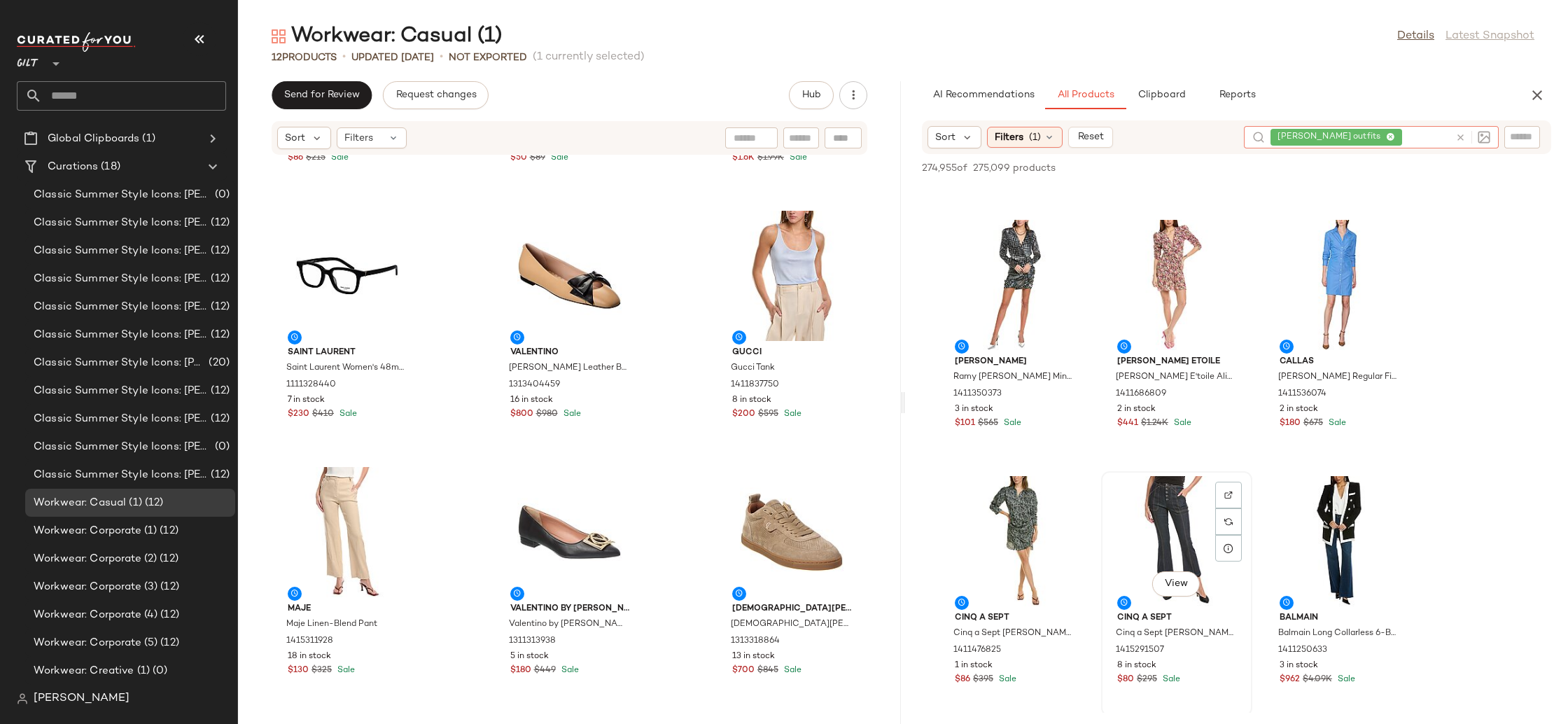
scroll to position [6405, 0]
